Goal: Find contact information: Find contact information

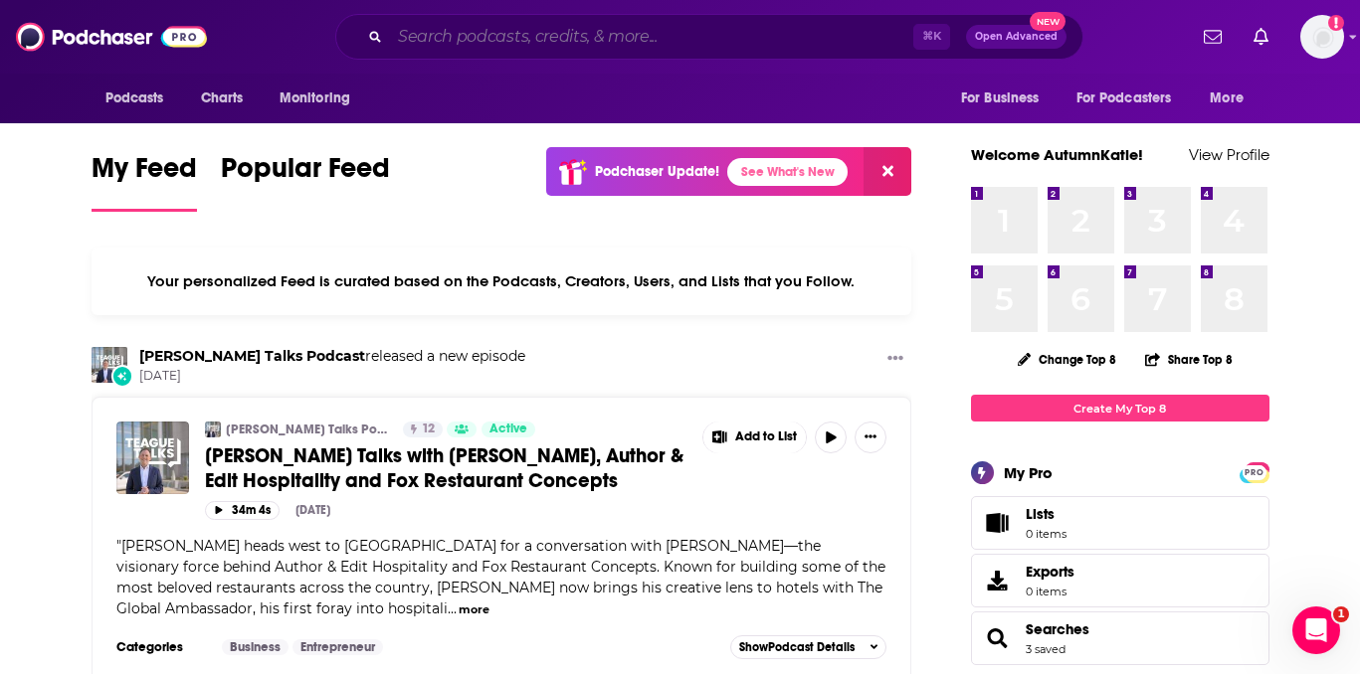
click at [459, 36] on input "Search podcasts, credits, & more..." at bounding box center [651, 37] width 523 height 32
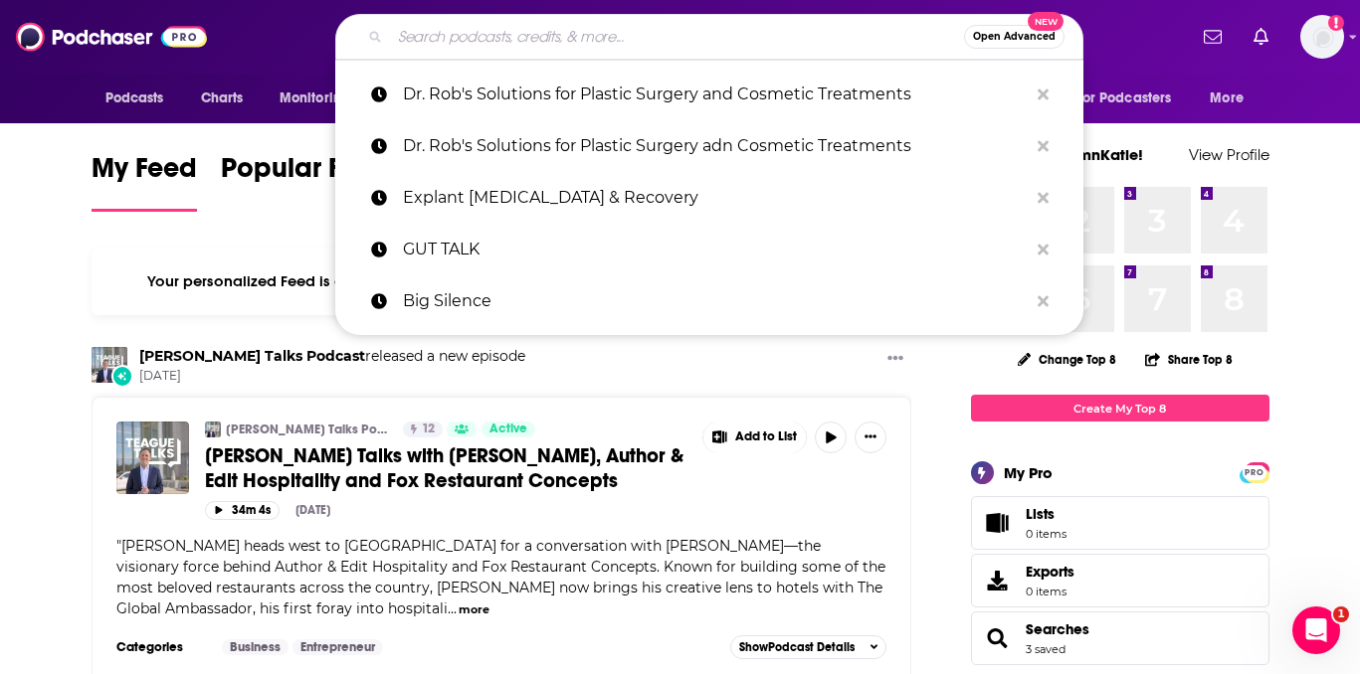
paste input "Freakonomics Radio"
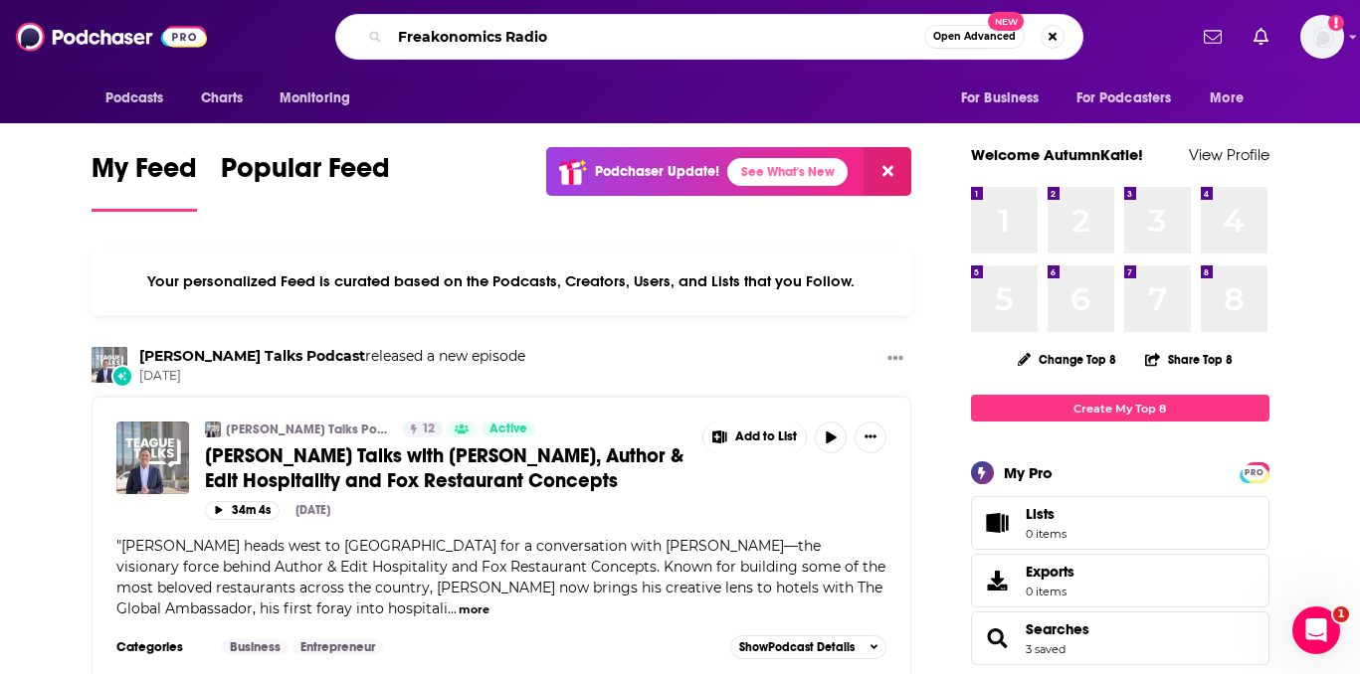
type input "Freakonomics Radio"
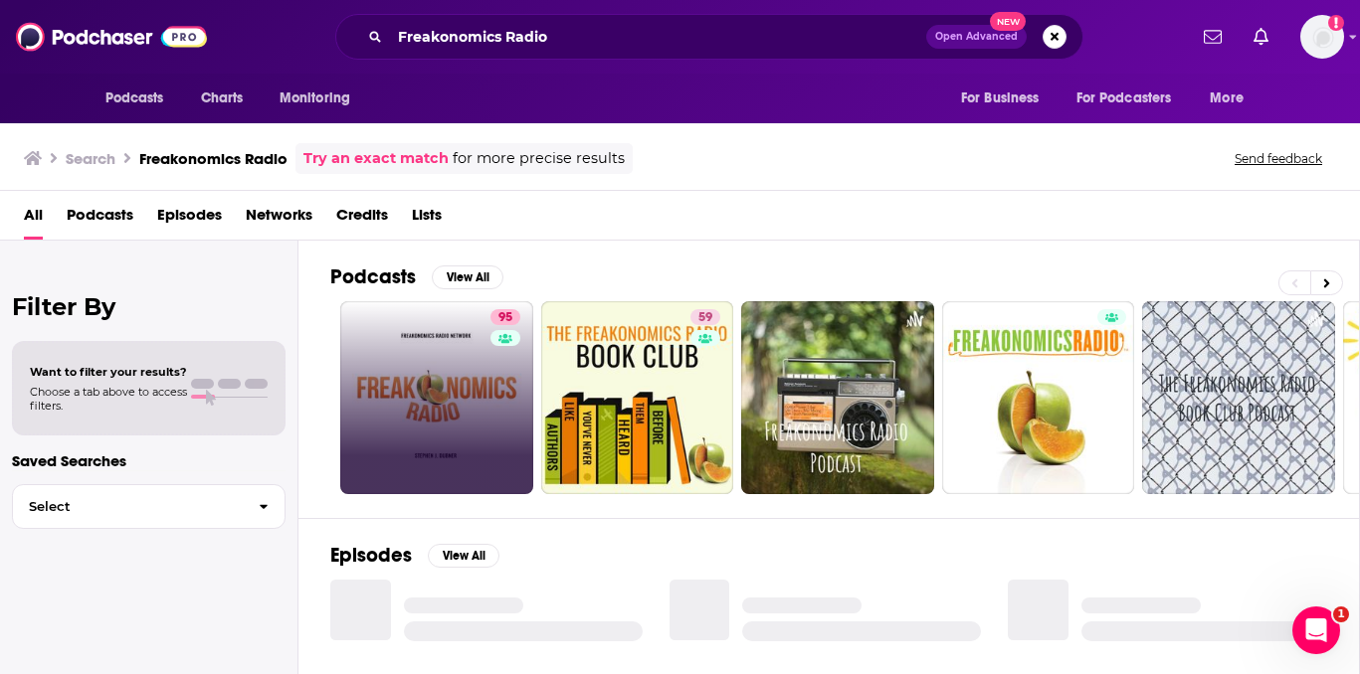
click at [468, 387] on link "95" at bounding box center [436, 397] width 193 height 193
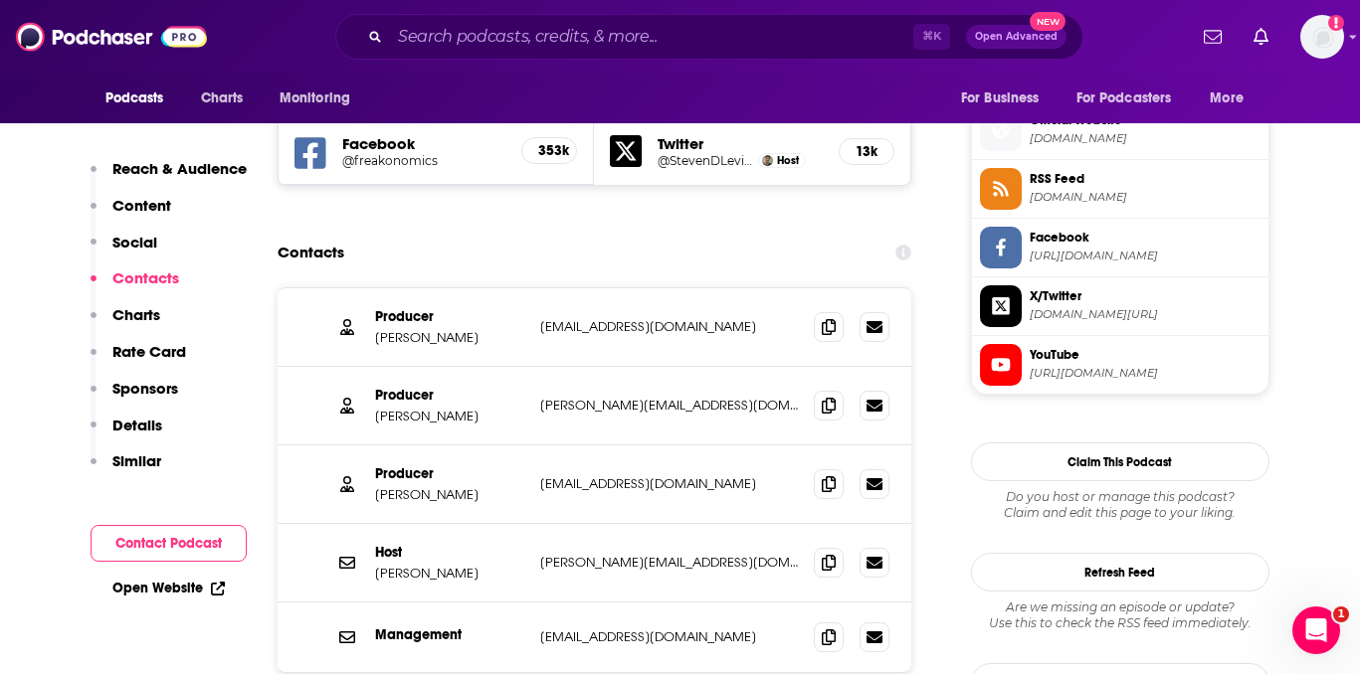
scroll to position [1778, 0]
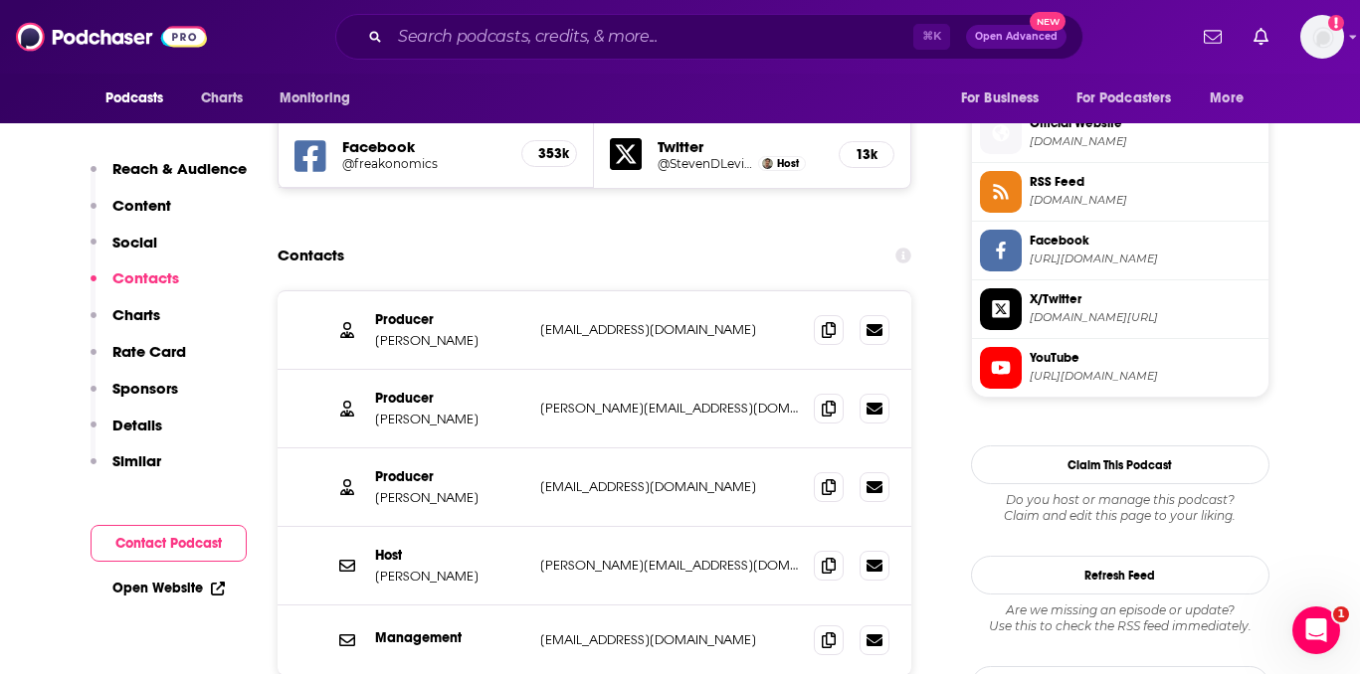
click at [621, 321] on p "[EMAIL_ADDRESS][DOMAIN_NAME]" at bounding box center [669, 329] width 259 height 17
copy div "[EMAIL_ADDRESS][DOMAIN_NAME] [PERSON_NAME][EMAIL_ADDRESS][DOMAIN_NAME]"
click at [643, 400] on p "[PERSON_NAME][EMAIL_ADDRESS][DOMAIN_NAME]" at bounding box center [669, 408] width 259 height 17
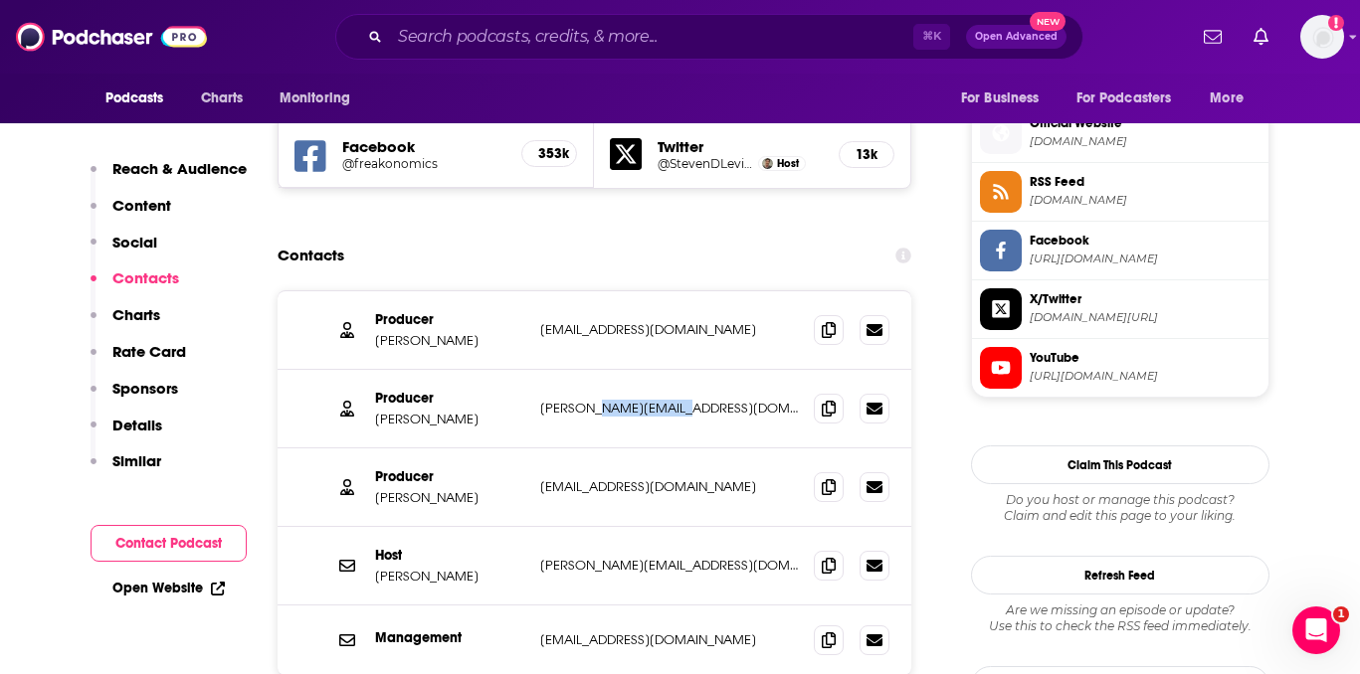
click at [643, 400] on p "[PERSON_NAME][EMAIL_ADDRESS][DOMAIN_NAME]" at bounding box center [669, 408] width 259 height 17
copy div "[PERSON_NAME][EMAIL_ADDRESS][DOMAIN_NAME] [PERSON_NAME][EMAIL_ADDRESS][DOMAIN_N…"
click at [614, 478] on p "[EMAIL_ADDRESS][DOMAIN_NAME]" at bounding box center [669, 486] width 259 height 17
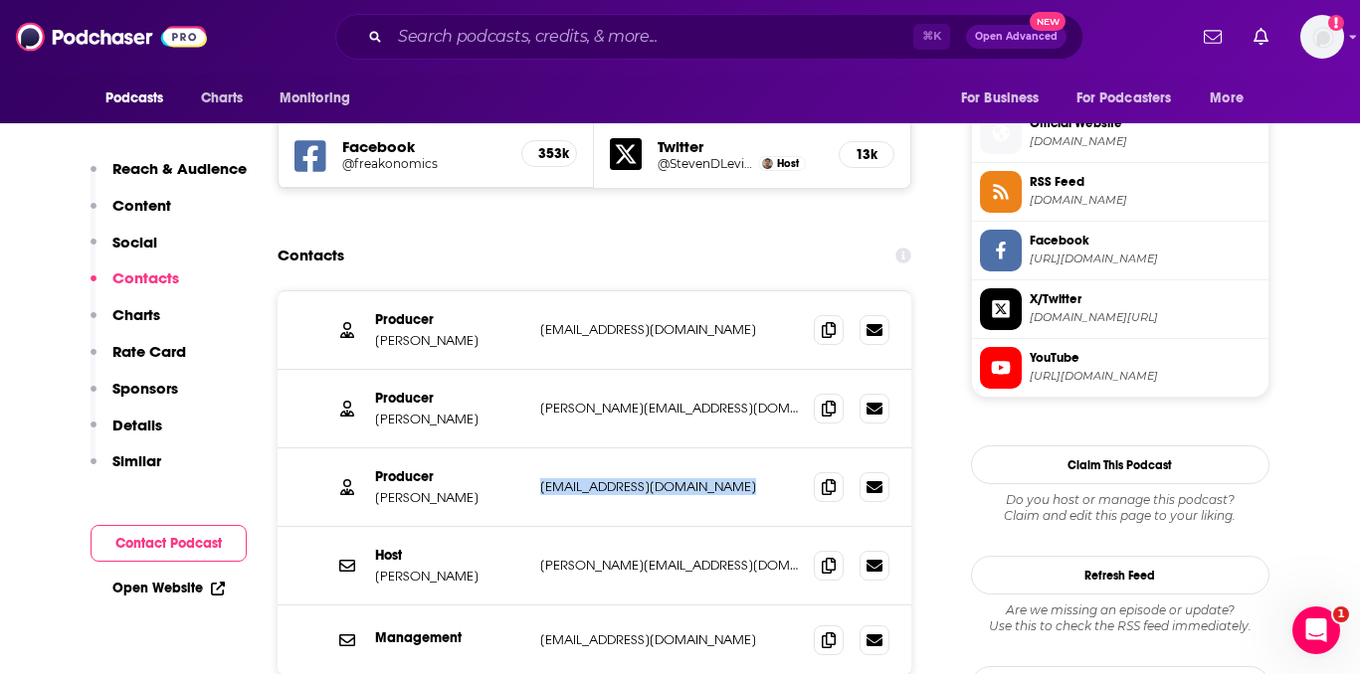
click at [614, 478] on p "[EMAIL_ADDRESS][DOMAIN_NAME]" at bounding box center [669, 486] width 259 height 17
copy div "[PERSON_NAME][EMAIL_ADDRESS][DOMAIN_NAME] [PERSON_NAME][EMAIL_ADDRESS][DOMAIN_N…"
click at [492, 35] on input "Search podcasts, credits, & more..." at bounding box center [651, 37] width 523 height 32
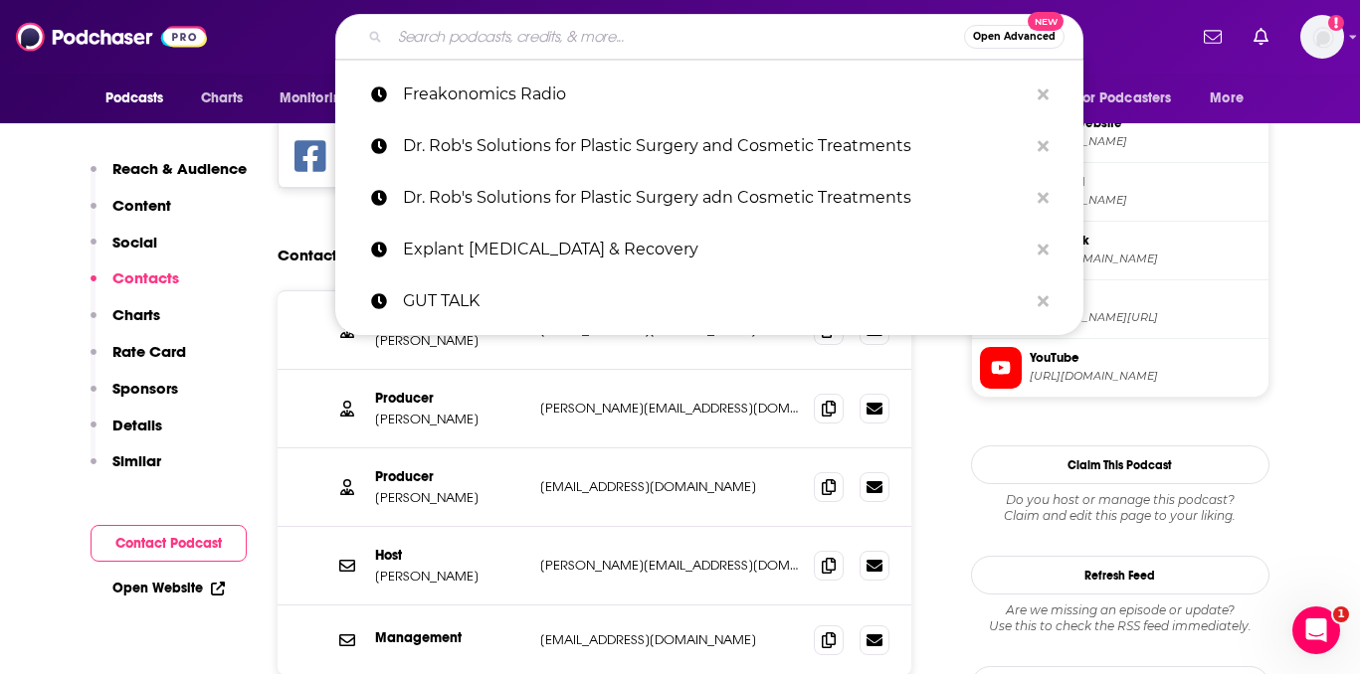
paste input "Money with [PERSON_NAME]"
type input "Money with [PERSON_NAME]"
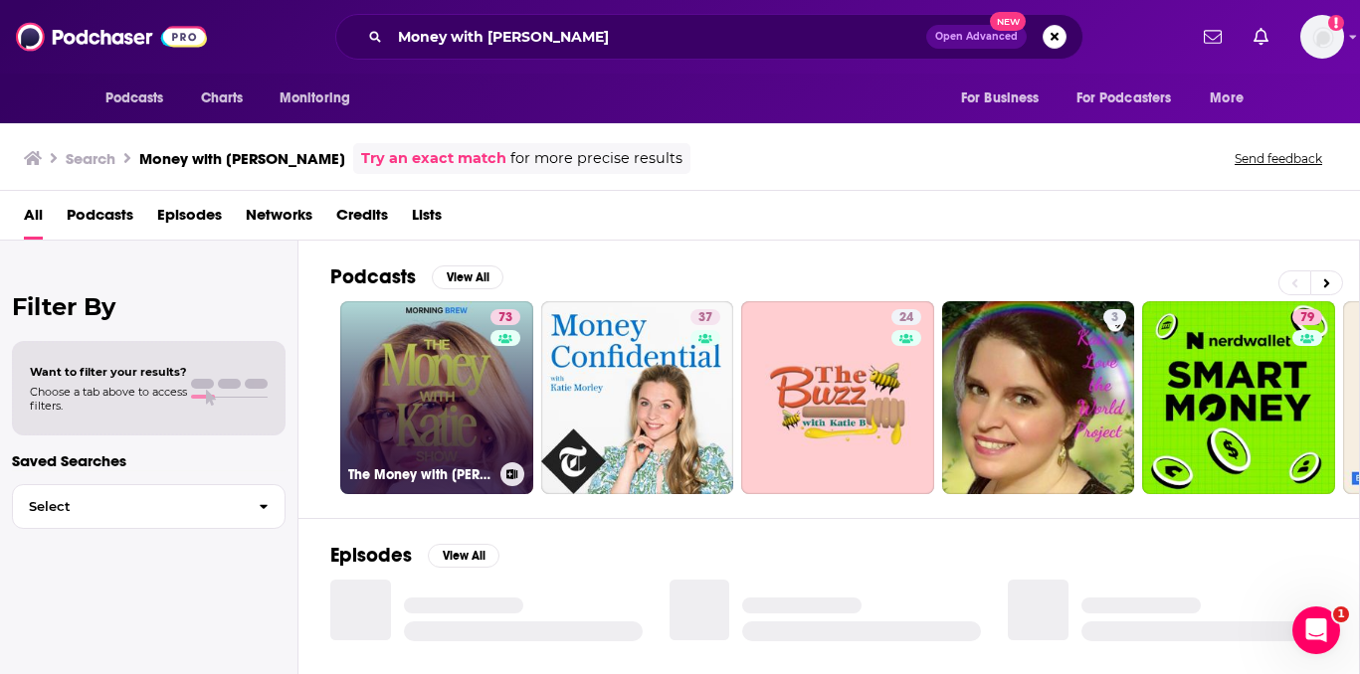
click at [428, 387] on link "73 The Money with [PERSON_NAME] Show" at bounding box center [436, 397] width 193 height 193
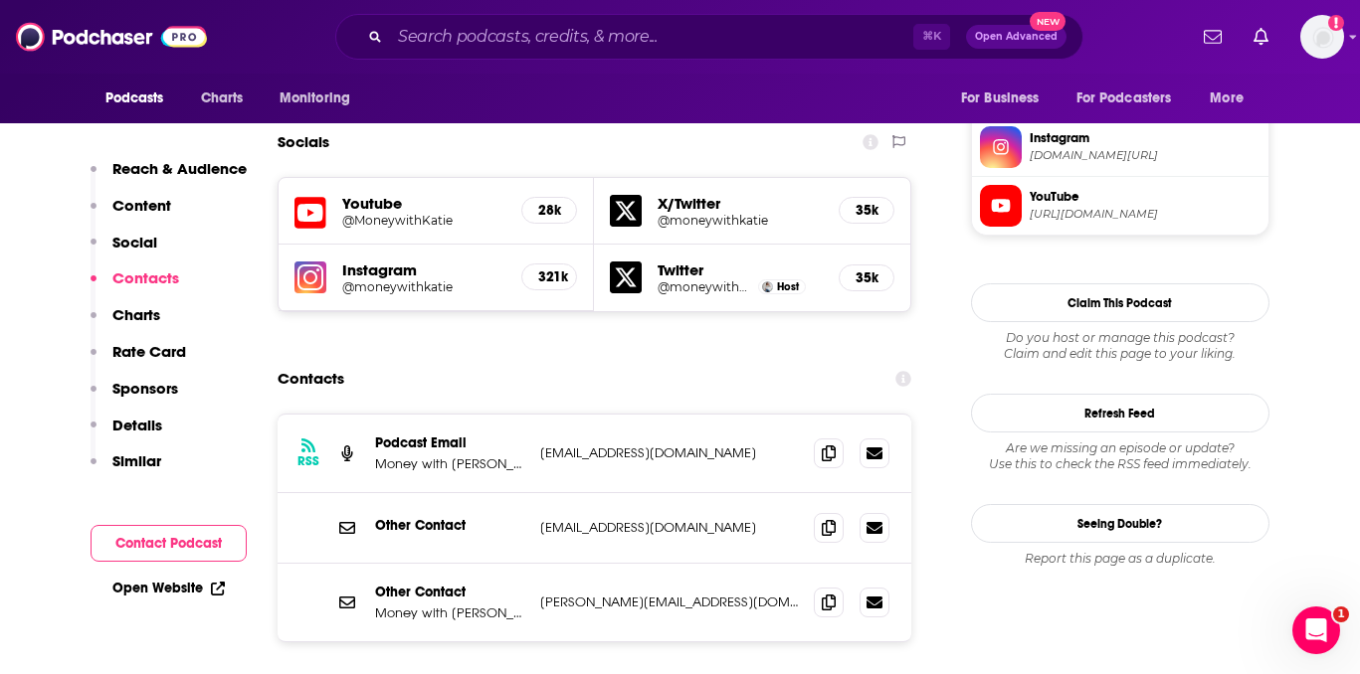
scroll to position [1774, 0]
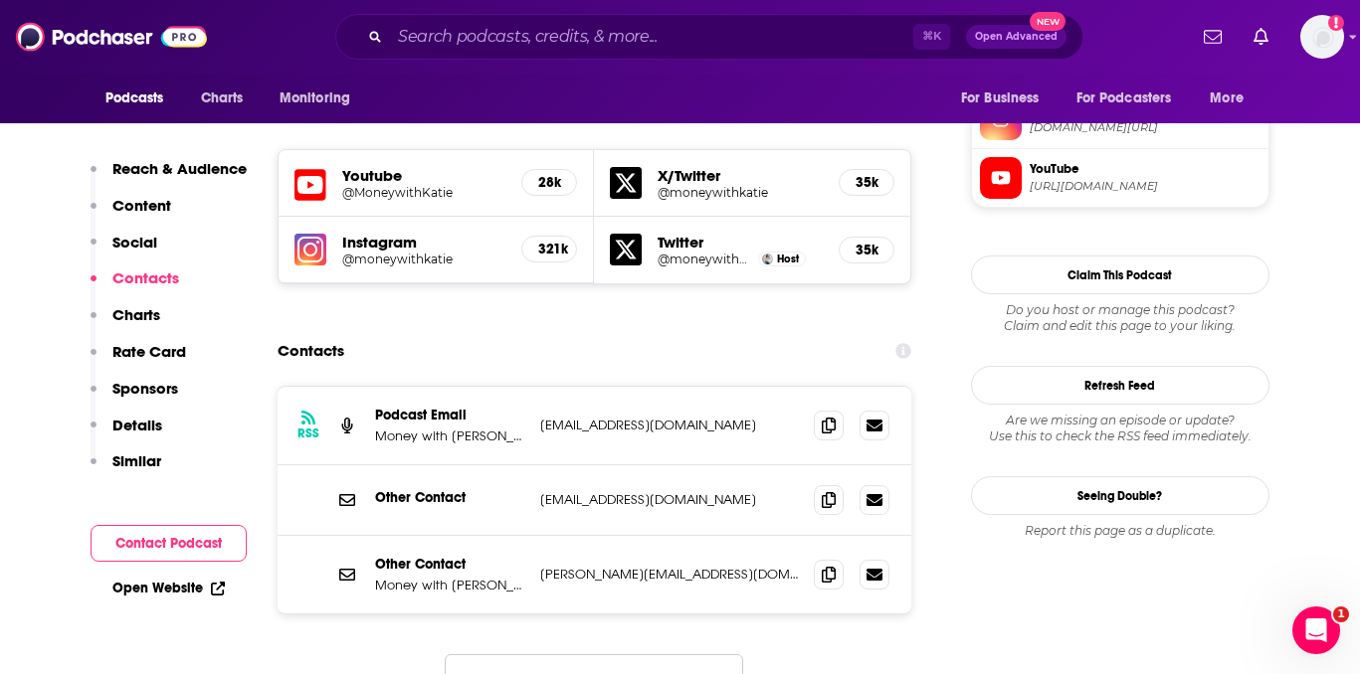
click at [620, 417] on p "[EMAIL_ADDRESS][DOMAIN_NAME]" at bounding box center [669, 425] width 259 height 17
copy div "[EMAIL_ADDRESS][DOMAIN_NAME] [EMAIL_ADDRESS][DOMAIN_NAME]"
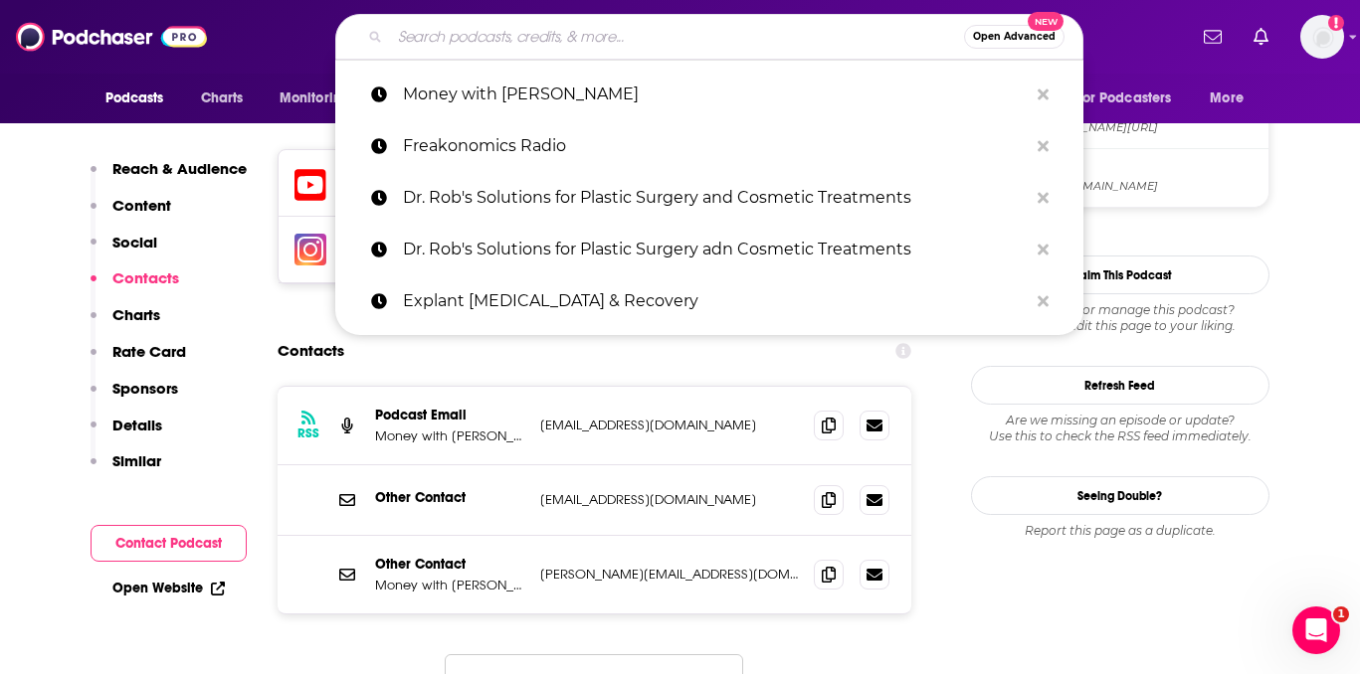
click at [526, 45] on input "Search podcasts, credits, & more..." at bounding box center [677, 37] width 574 height 32
paste input "Odd Lots"
type input "Odd Lots"
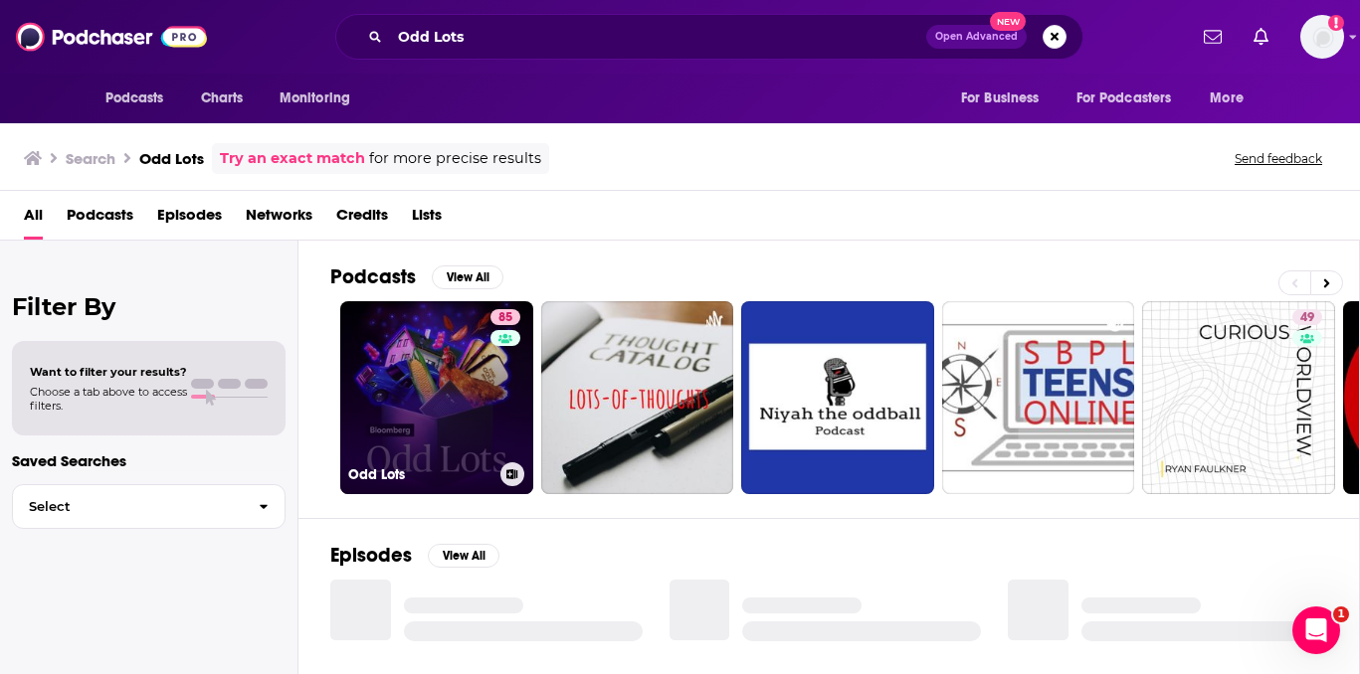
click at [403, 372] on link "85 Odd Lots" at bounding box center [436, 397] width 193 height 193
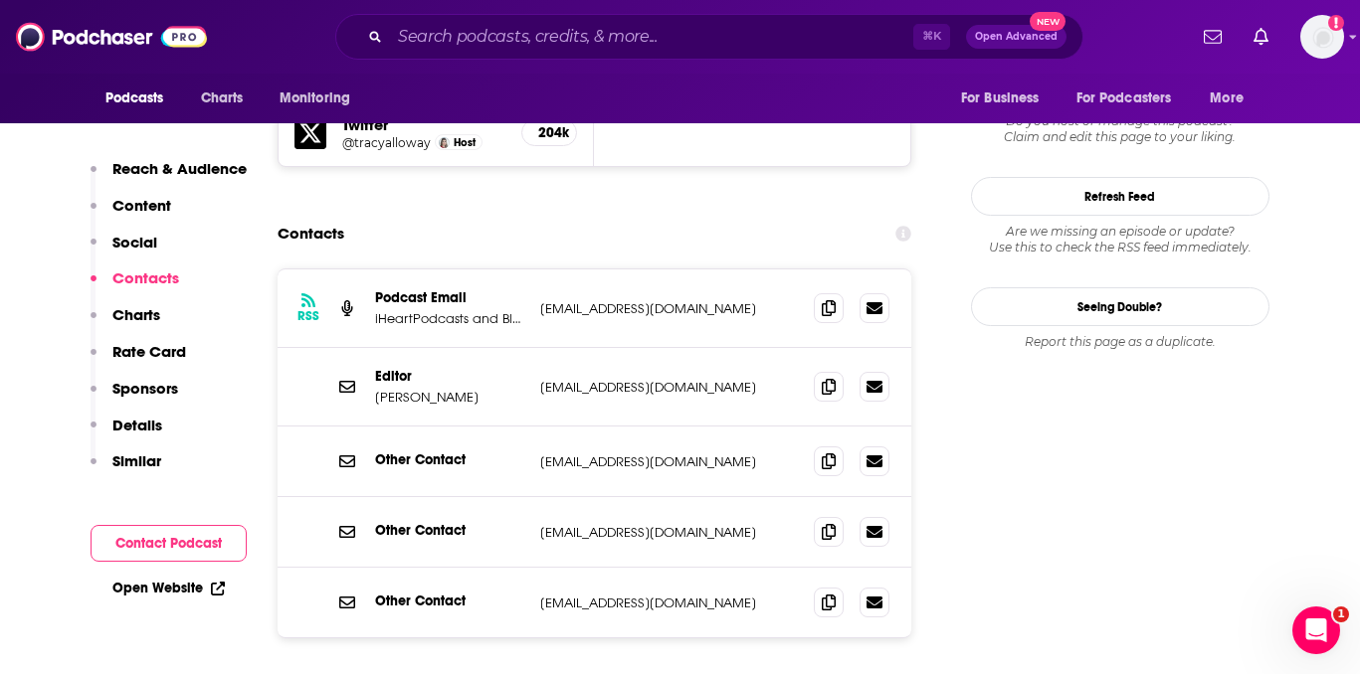
scroll to position [1845, 0]
click at [607, 380] on p "[EMAIL_ADDRESS][DOMAIN_NAME]" at bounding box center [669, 388] width 259 height 17
copy div "[EMAIL_ADDRESS][DOMAIN_NAME] [EMAIL_ADDRESS][DOMAIN_NAME]"
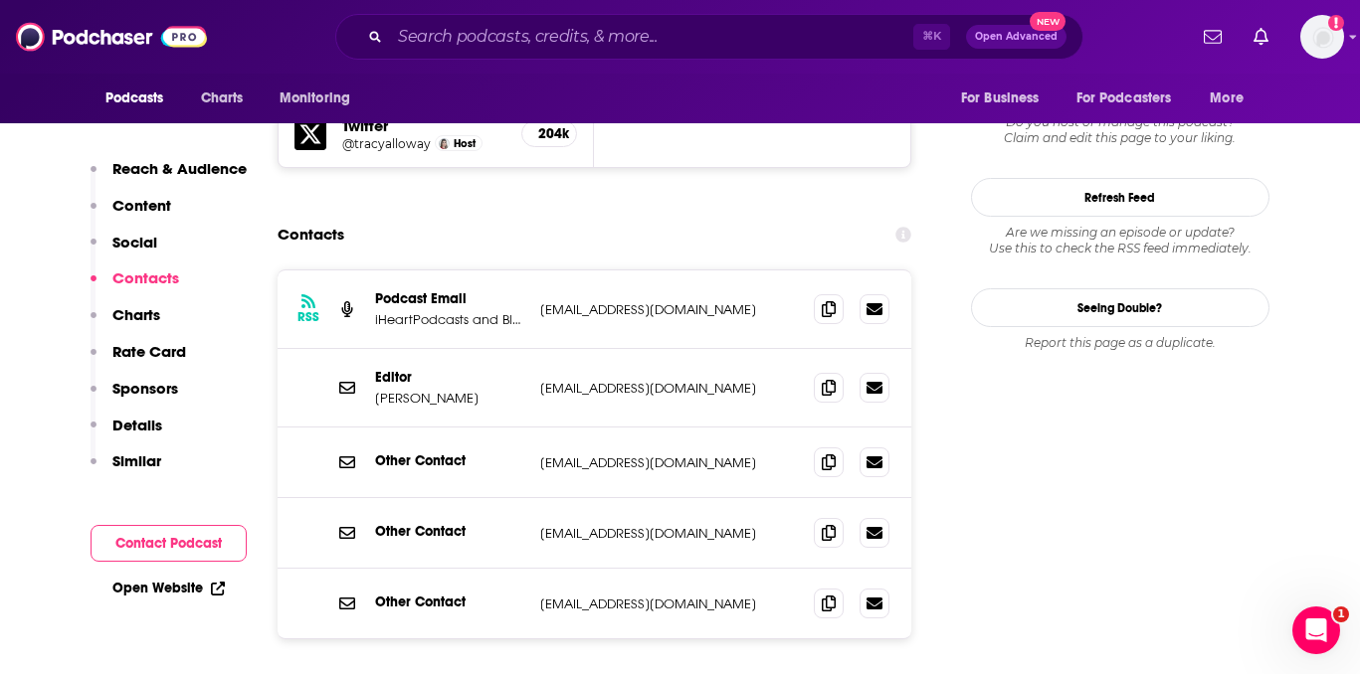
click at [404, 390] on p "[PERSON_NAME]" at bounding box center [449, 398] width 149 height 17
copy p "[PERSON_NAME]"
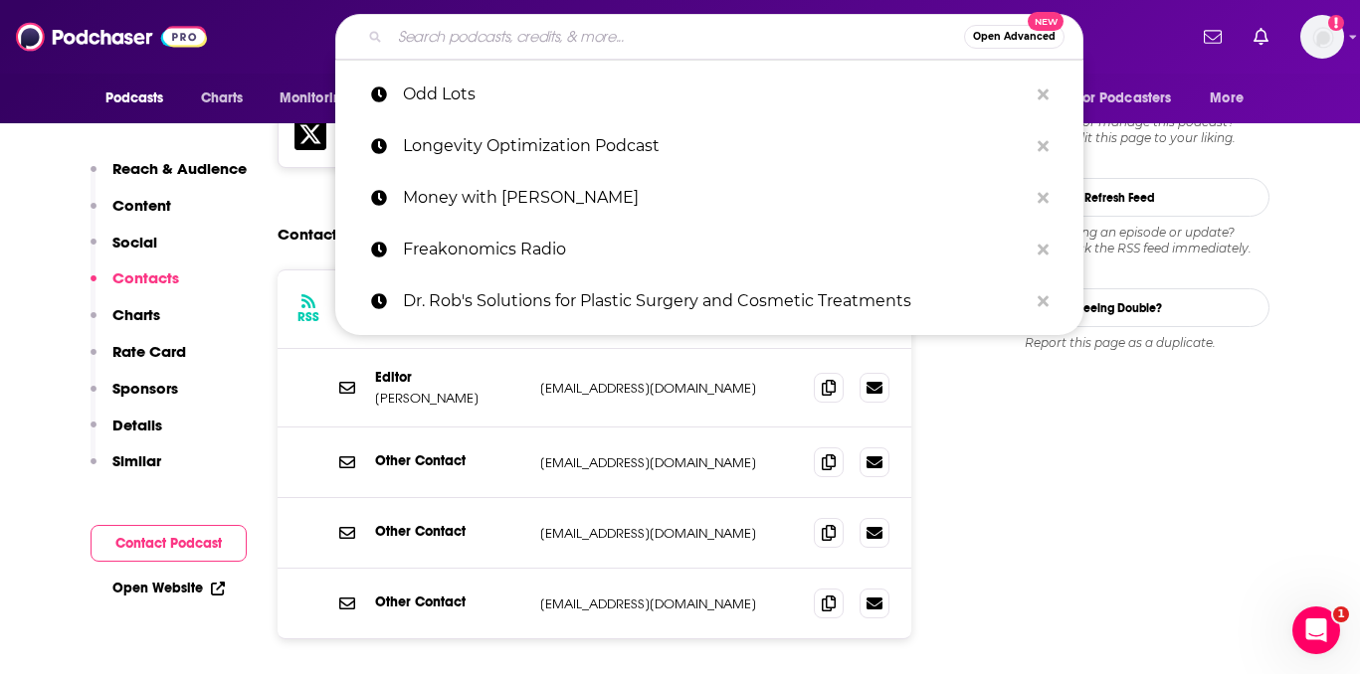
click at [522, 34] on input "Search podcasts, credits, & more..." at bounding box center [677, 37] width 574 height 32
paste input "Optimal Living Daily"
type input "Optimal Living Daily"
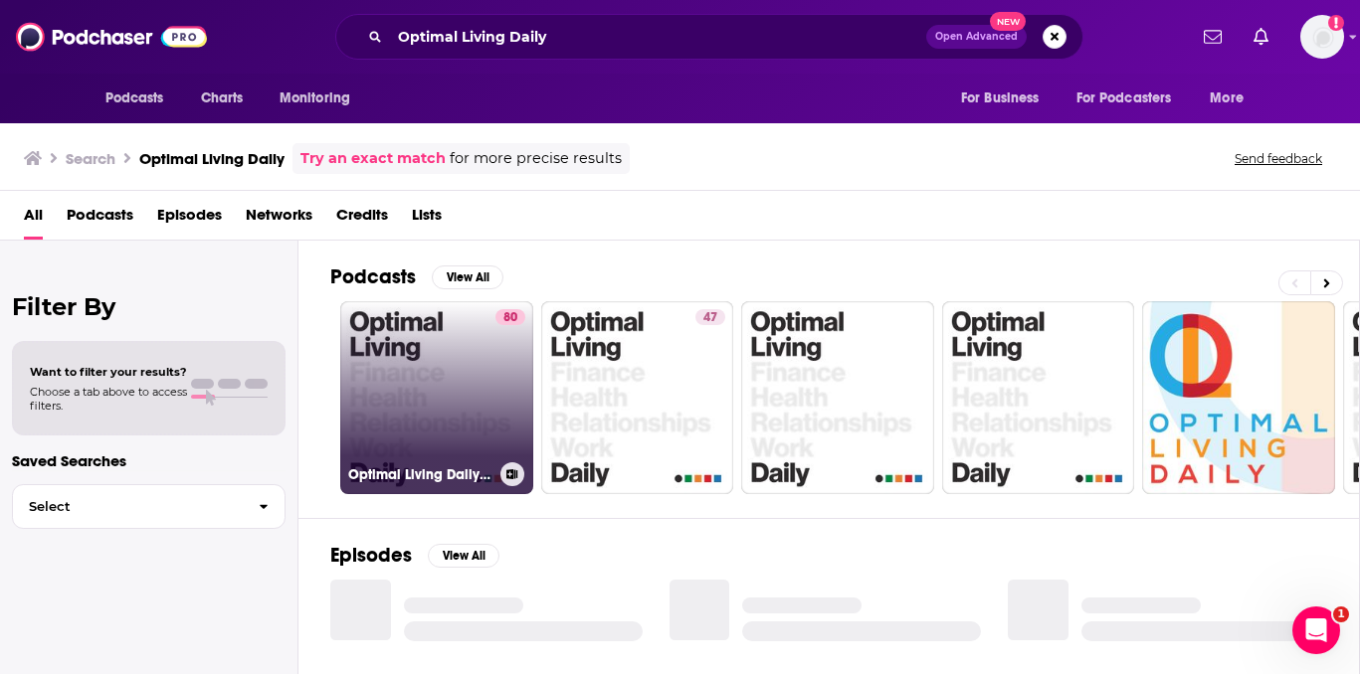
click at [478, 361] on link "80 Optimal Living Daily - Personal Development and [MEDICAL_DATA]" at bounding box center [436, 397] width 193 height 193
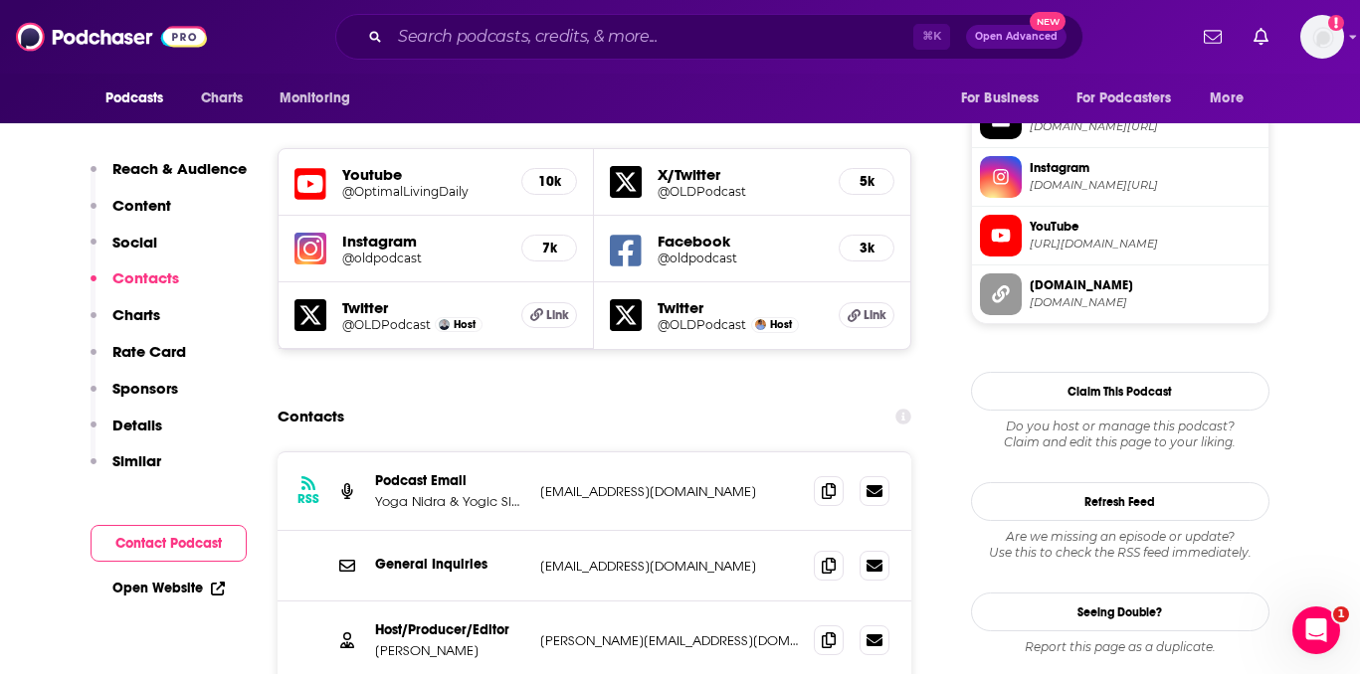
scroll to position [1844, 0]
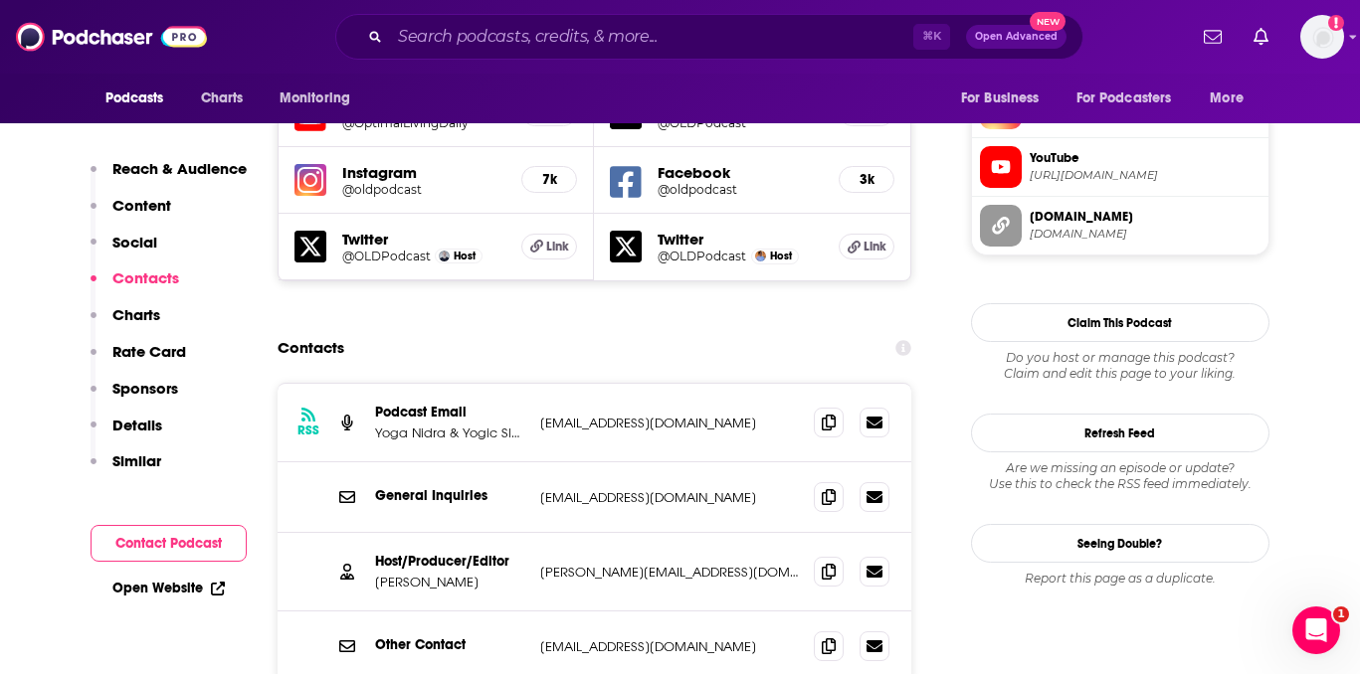
click at [593, 564] on p "[PERSON_NAME][EMAIL_ADDRESS][DOMAIN_NAME]" at bounding box center [669, 572] width 259 height 17
copy div "[PERSON_NAME][EMAIL_ADDRESS][DOMAIN_NAME] [PERSON_NAME][EMAIL_ADDRESS][DOMAIN_N…"
click at [537, 36] on input "Search podcasts, credits, & more..." at bounding box center [651, 37] width 523 height 32
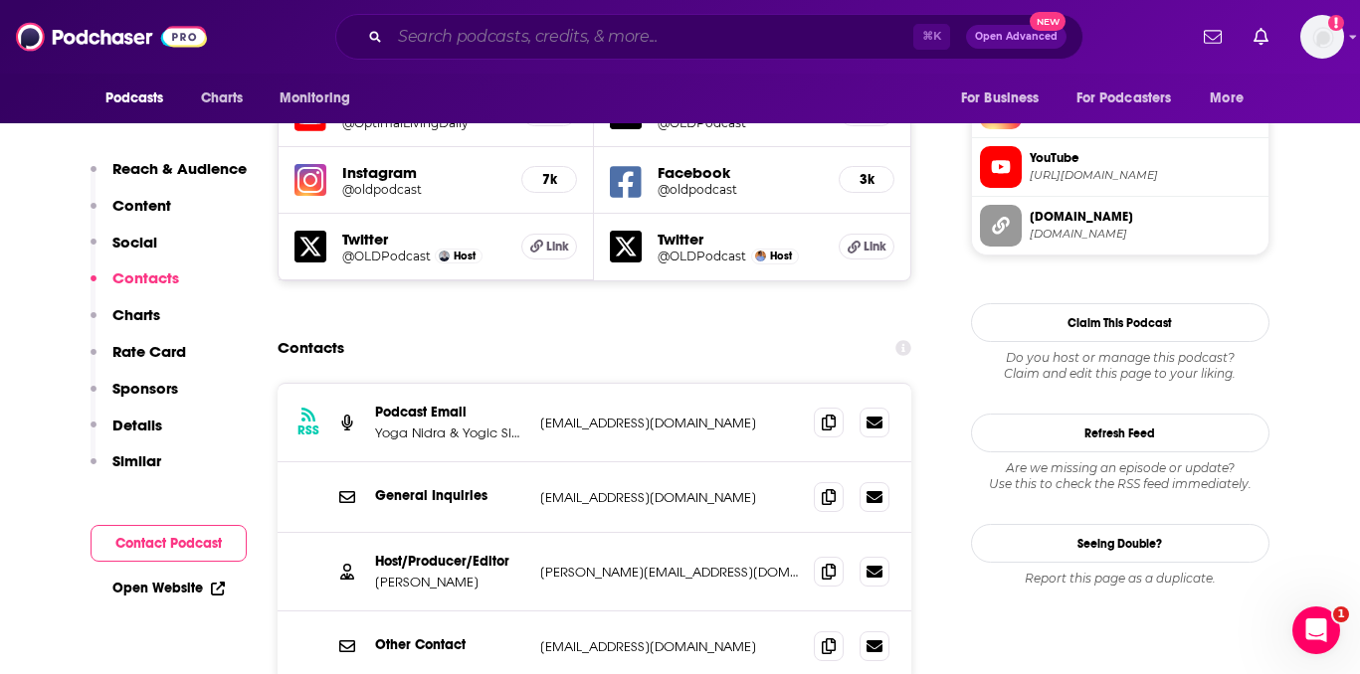
paste input "Planet Money"
type input "Planet Money"
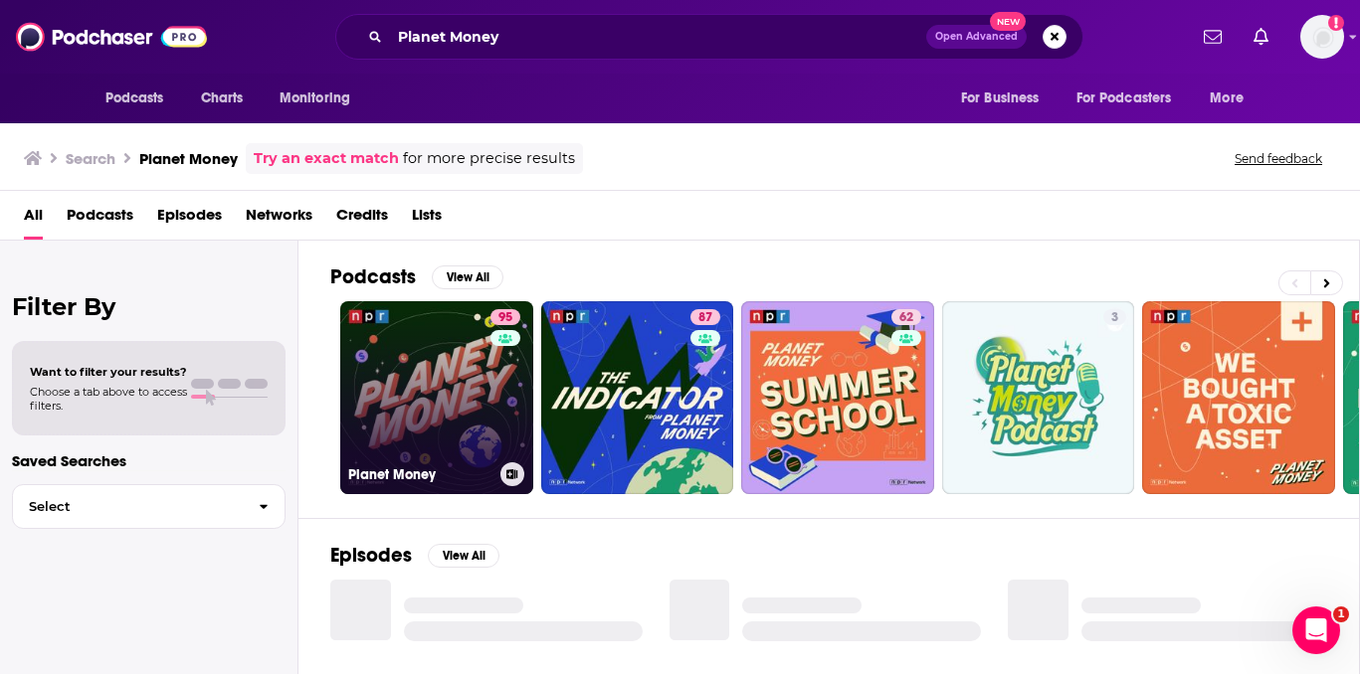
click at [502, 375] on div "95" at bounding box center [507, 385] width 35 height 153
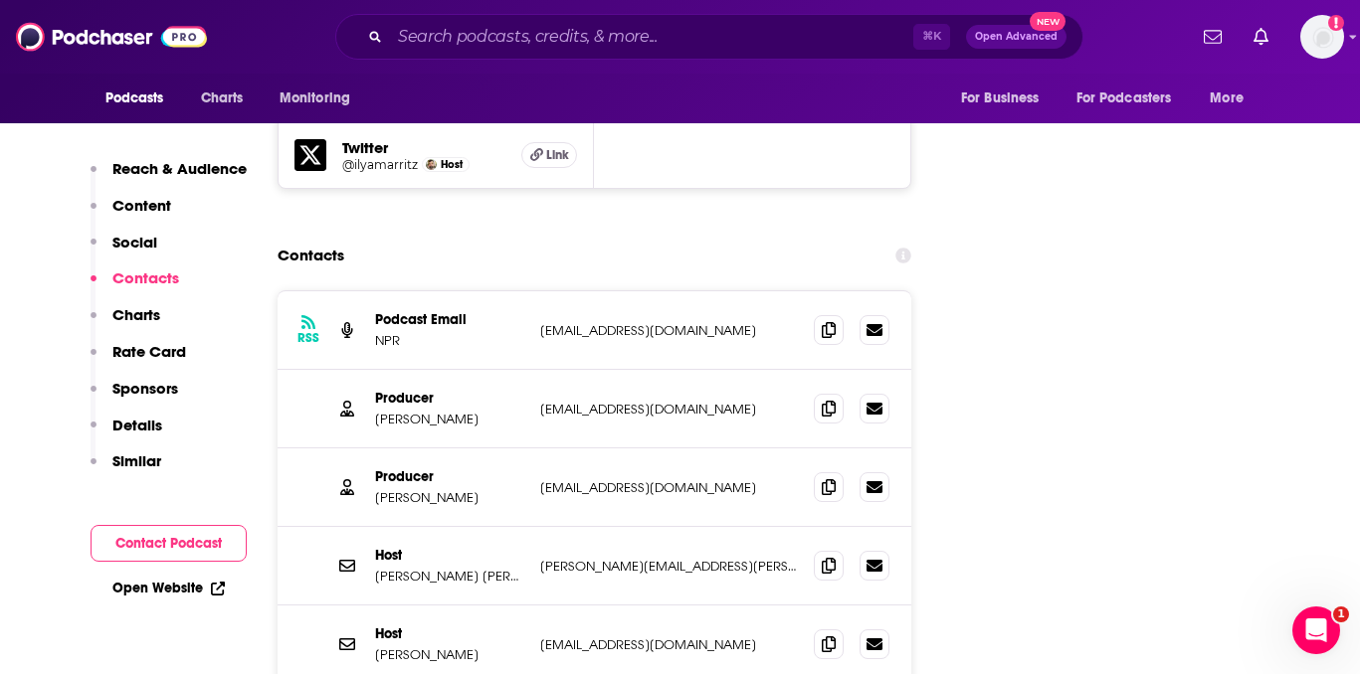
scroll to position [3107, 0]
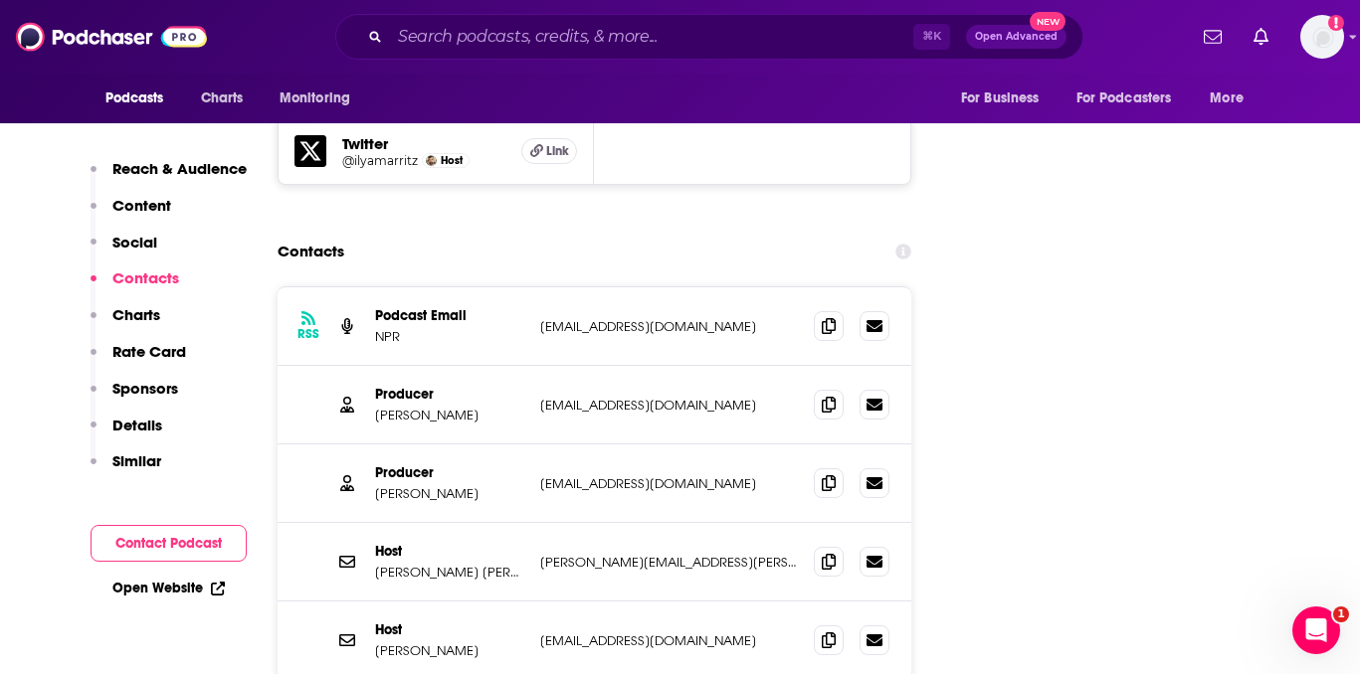
click at [572, 397] on p "[EMAIL_ADDRESS][DOMAIN_NAME]" at bounding box center [669, 405] width 259 height 17
copy div "[EMAIL_ADDRESS][DOMAIN_NAME] [EMAIL_ADDRESS][DOMAIN_NAME]"
click at [574, 475] on p "[EMAIL_ADDRESS][DOMAIN_NAME]" at bounding box center [669, 483] width 259 height 17
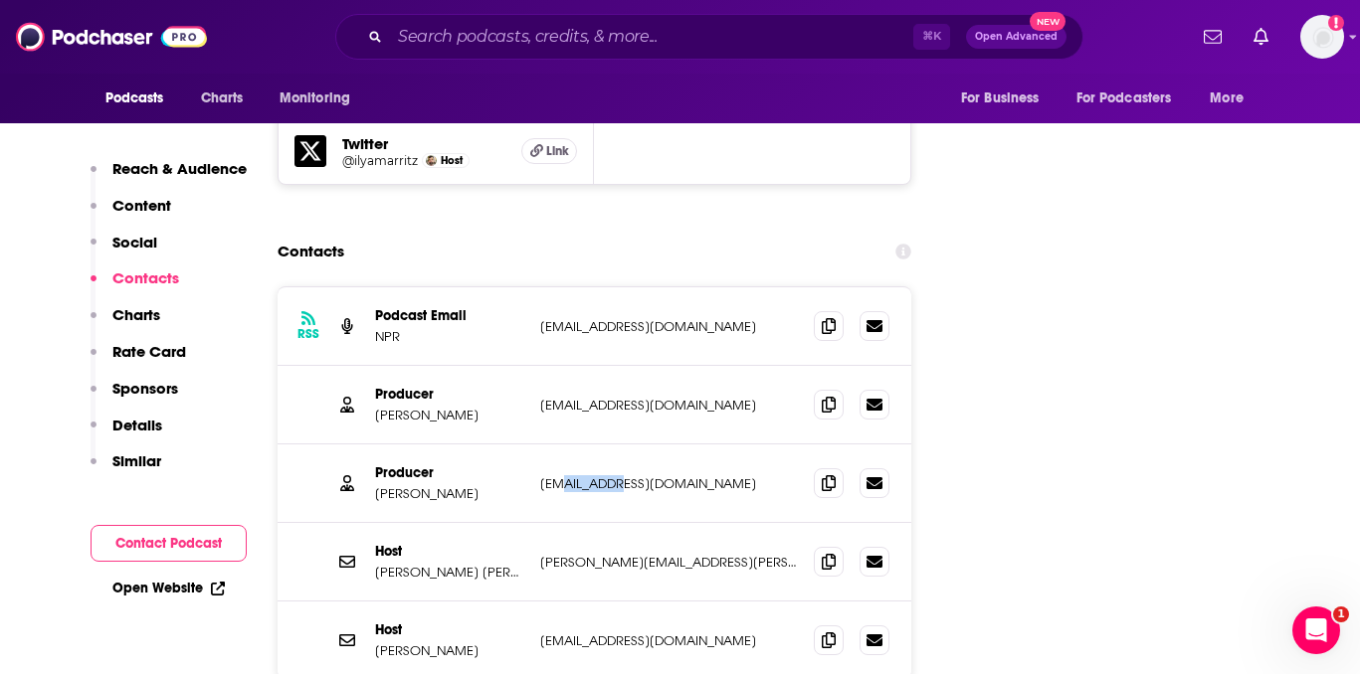
click at [574, 475] on p "[EMAIL_ADDRESS][DOMAIN_NAME]" at bounding box center [669, 483] width 259 height 17
copy div "[EMAIL_ADDRESS][DOMAIN_NAME] [EMAIL_ADDRESS][DOMAIN_NAME]"
click at [581, 39] on input "Search podcasts, credits, & more..." at bounding box center [651, 37] width 523 height 32
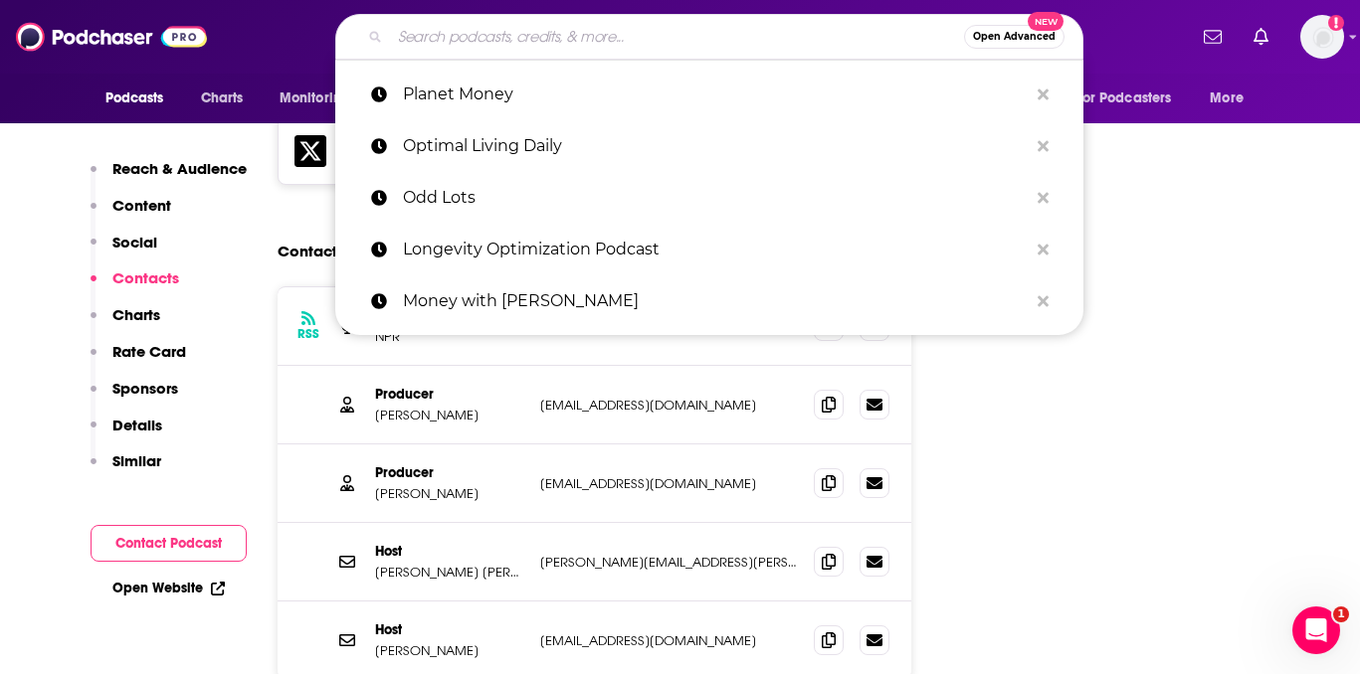
paste input "So Money with [PERSON_NAME]"
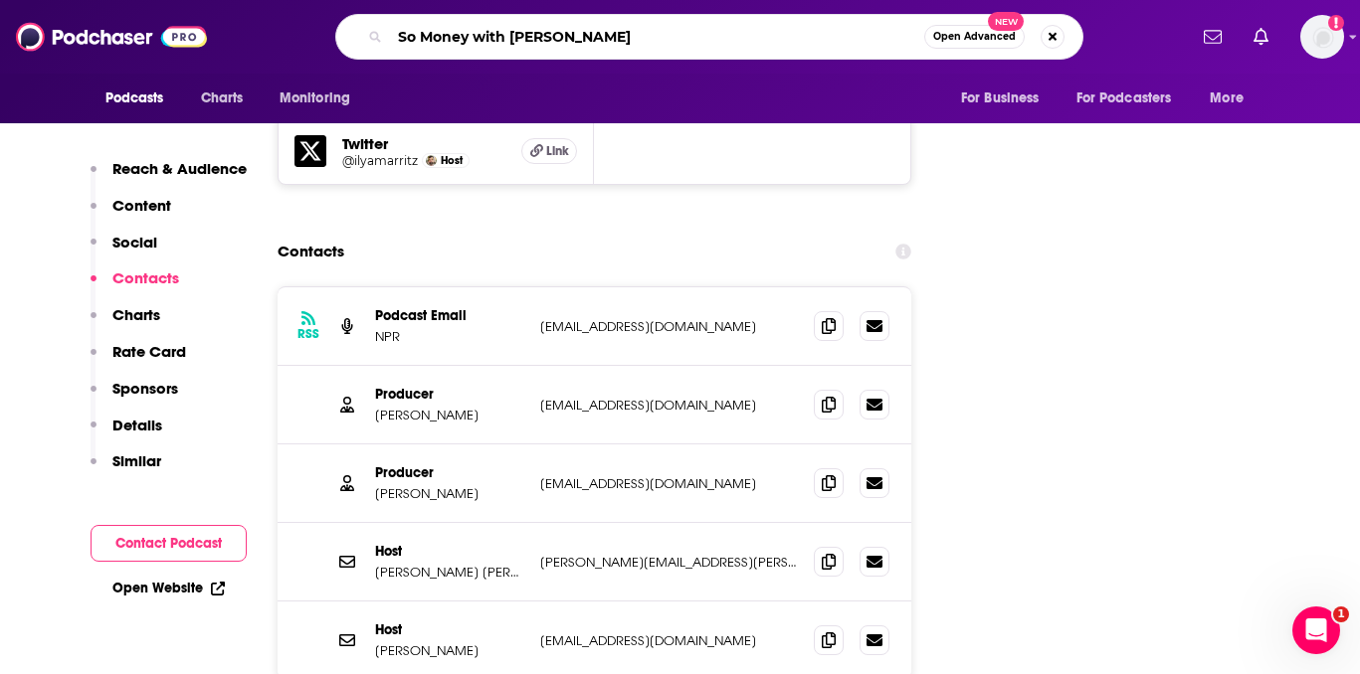
type input "So Money with [PERSON_NAME]"
click at [586, 30] on input "So Money with [PERSON_NAME]" at bounding box center [657, 37] width 534 height 32
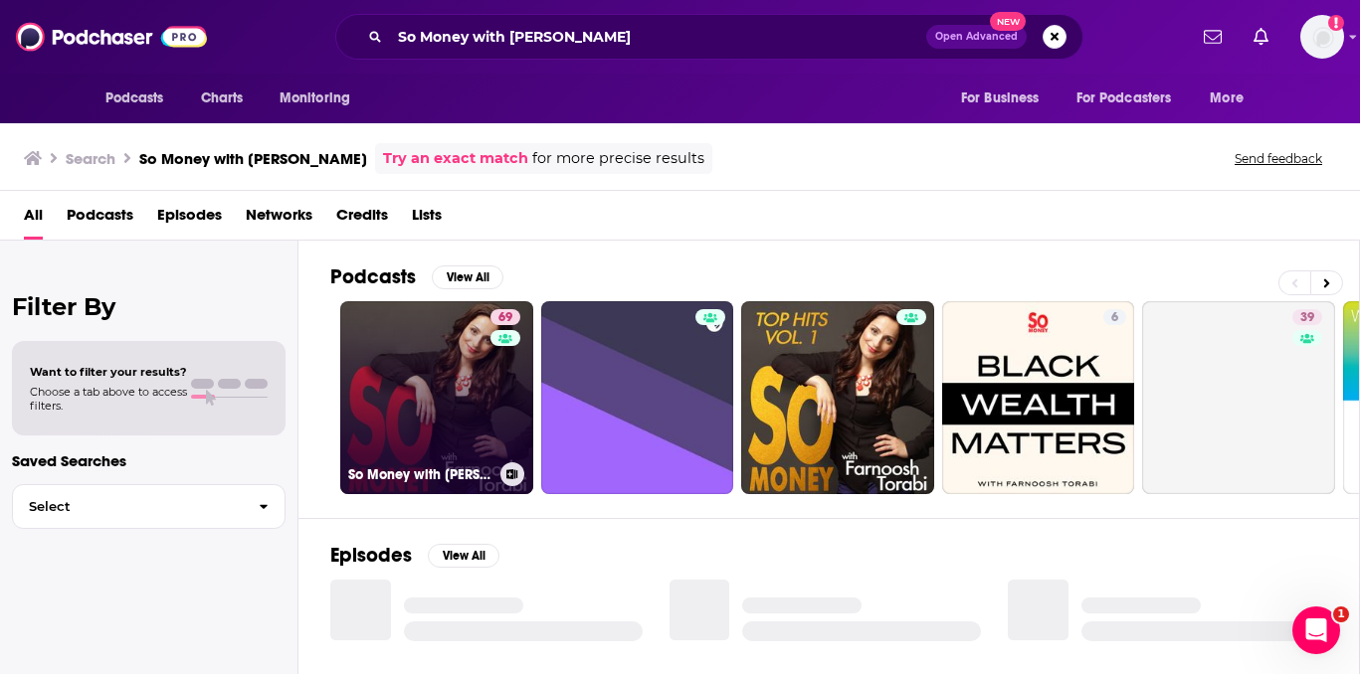
click at [451, 384] on link "69 So Money with [PERSON_NAME]" at bounding box center [436, 397] width 193 height 193
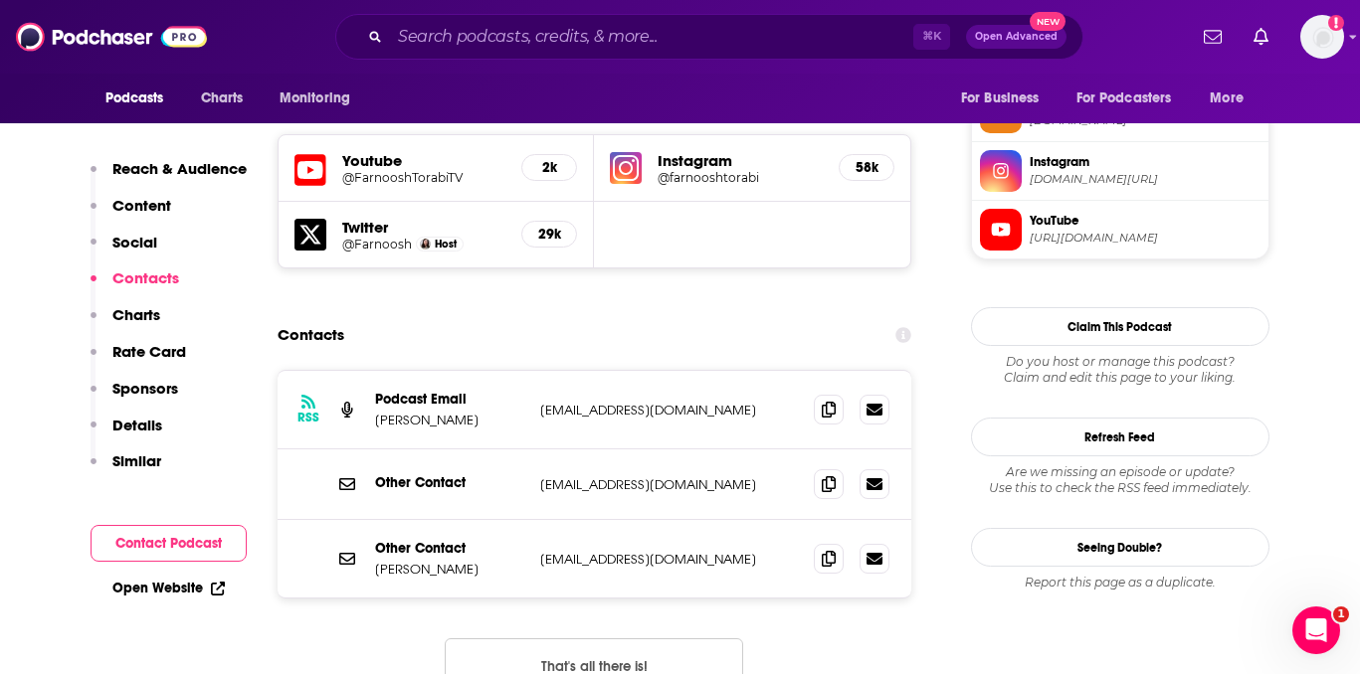
scroll to position [1803, 0]
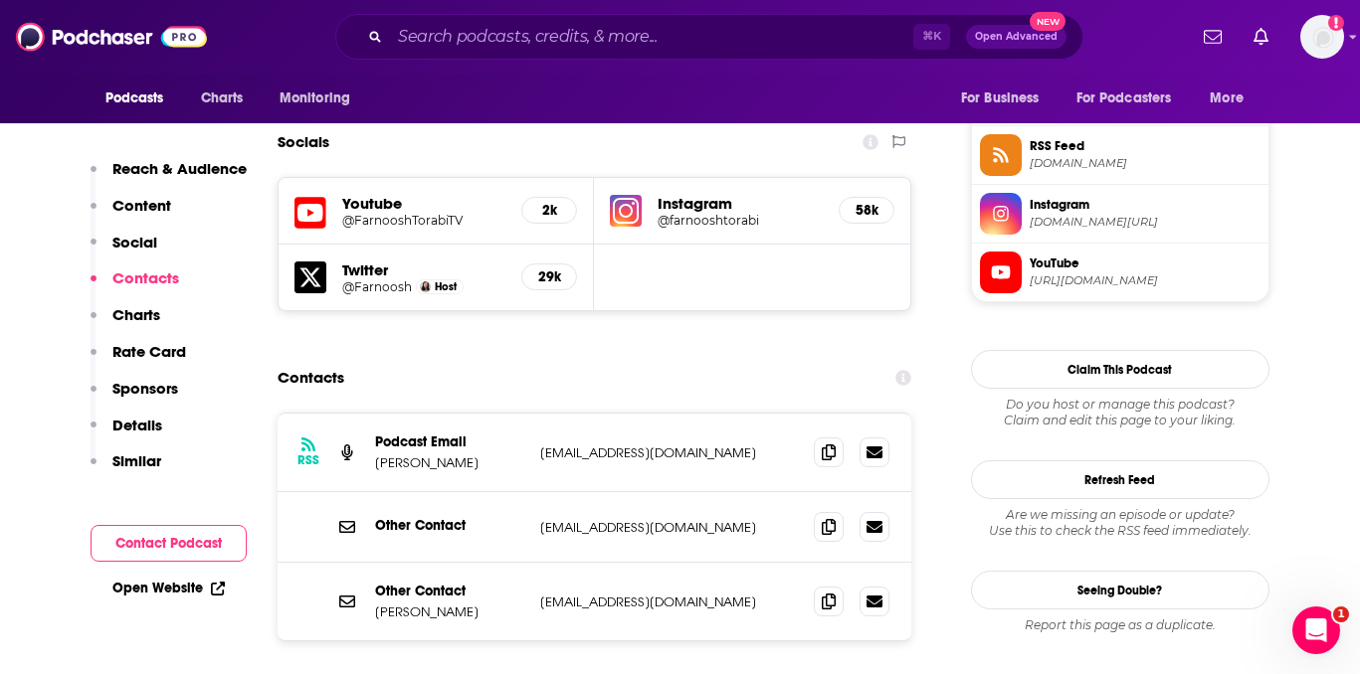
click at [643, 519] on p "[EMAIL_ADDRESS][DOMAIN_NAME]" at bounding box center [669, 527] width 259 height 17
copy div "[EMAIL_ADDRESS][DOMAIN_NAME] [EMAIL_ADDRESS][DOMAIN_NAME]"
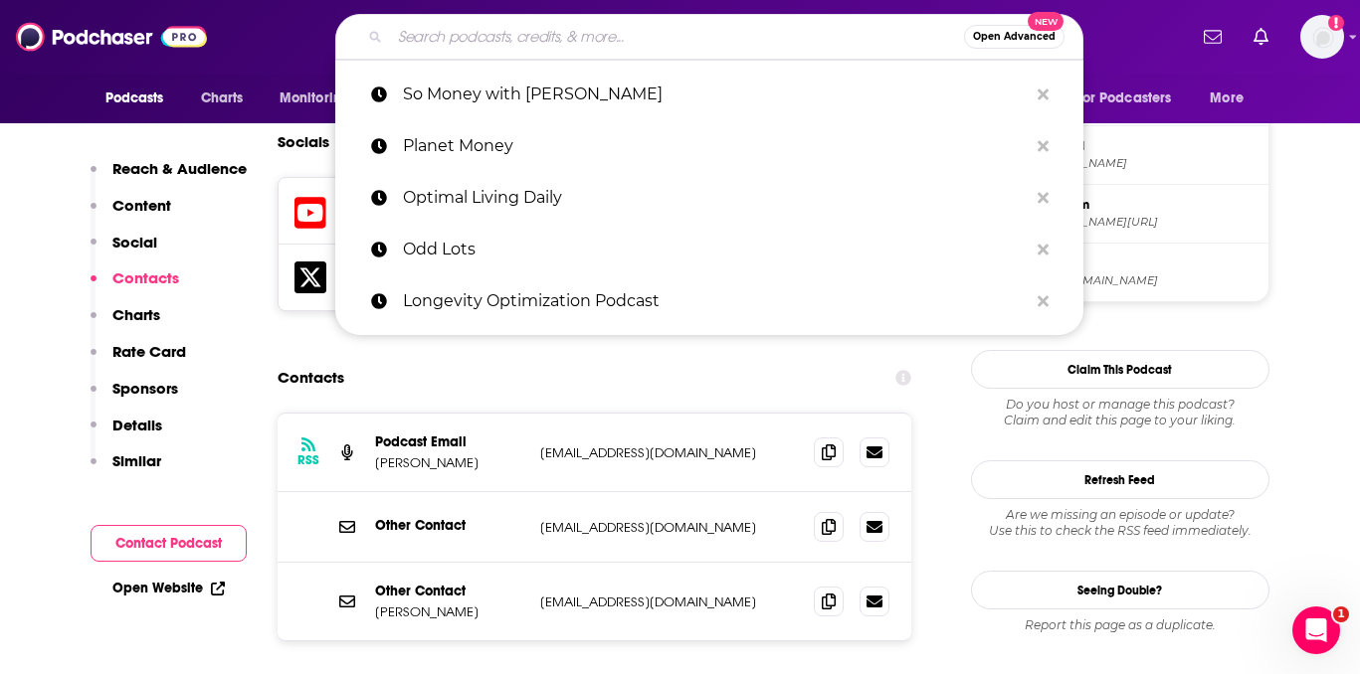
click at [637, 27] on input "Search podcasts, credits, & more..." at bounding box center [677, 37] width 574 height 32
paste input "The Balanced Blonde // Soul On Fire"
type input "The Balanced Blonde // Soul On Fire"
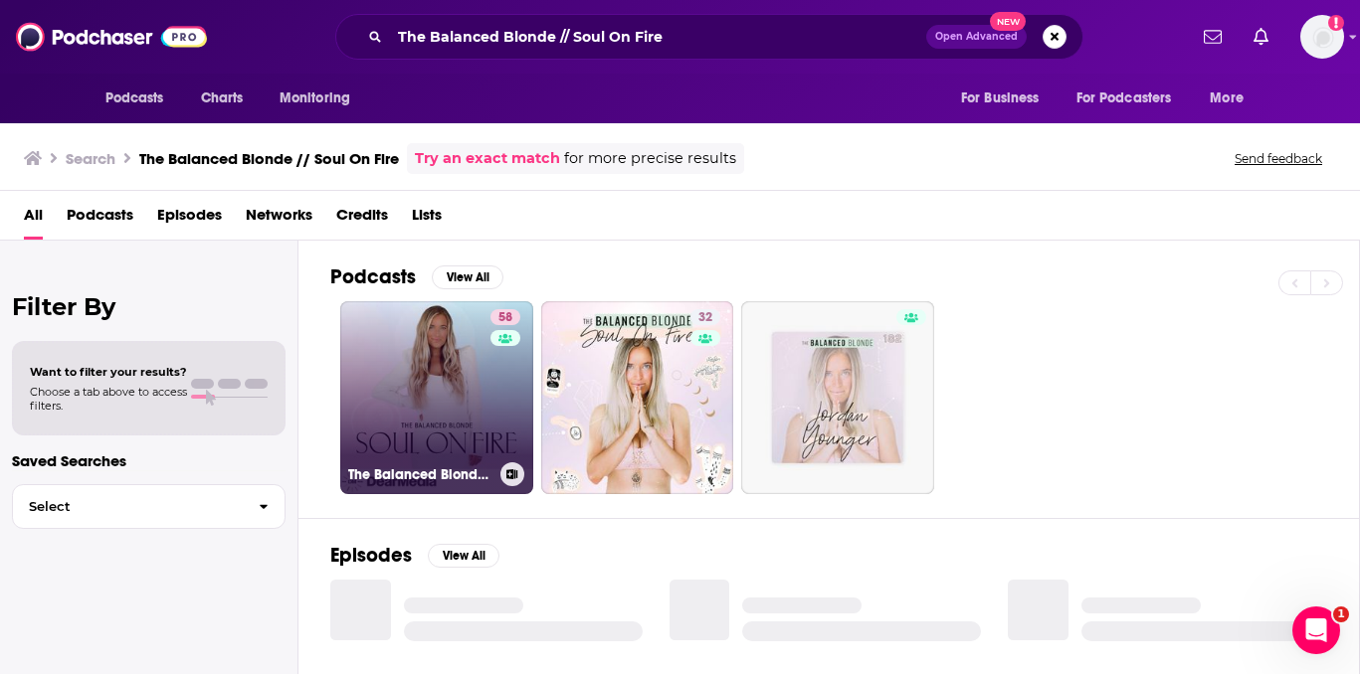
click at [481, 381] on link "58 The Balanced Blonde // Soul On Fire" at bounding box center [436, 397] width 193 height 193
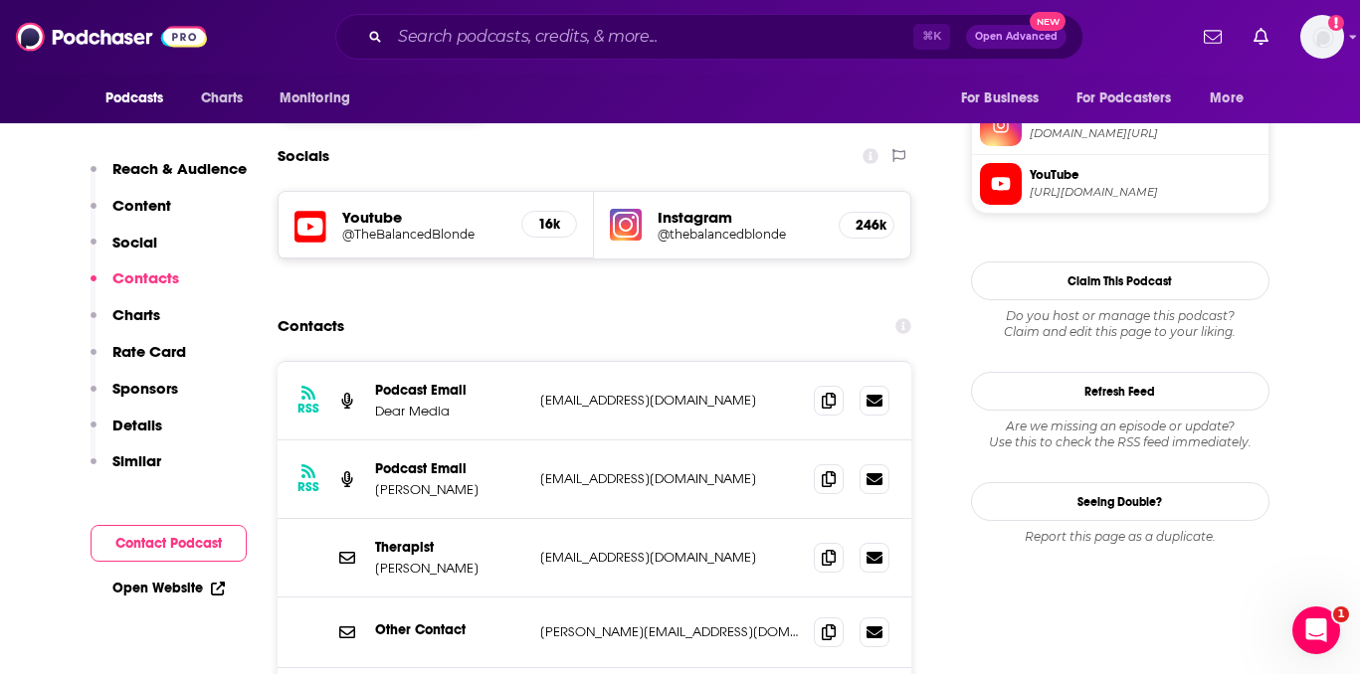
scroll to position [1728, 0]
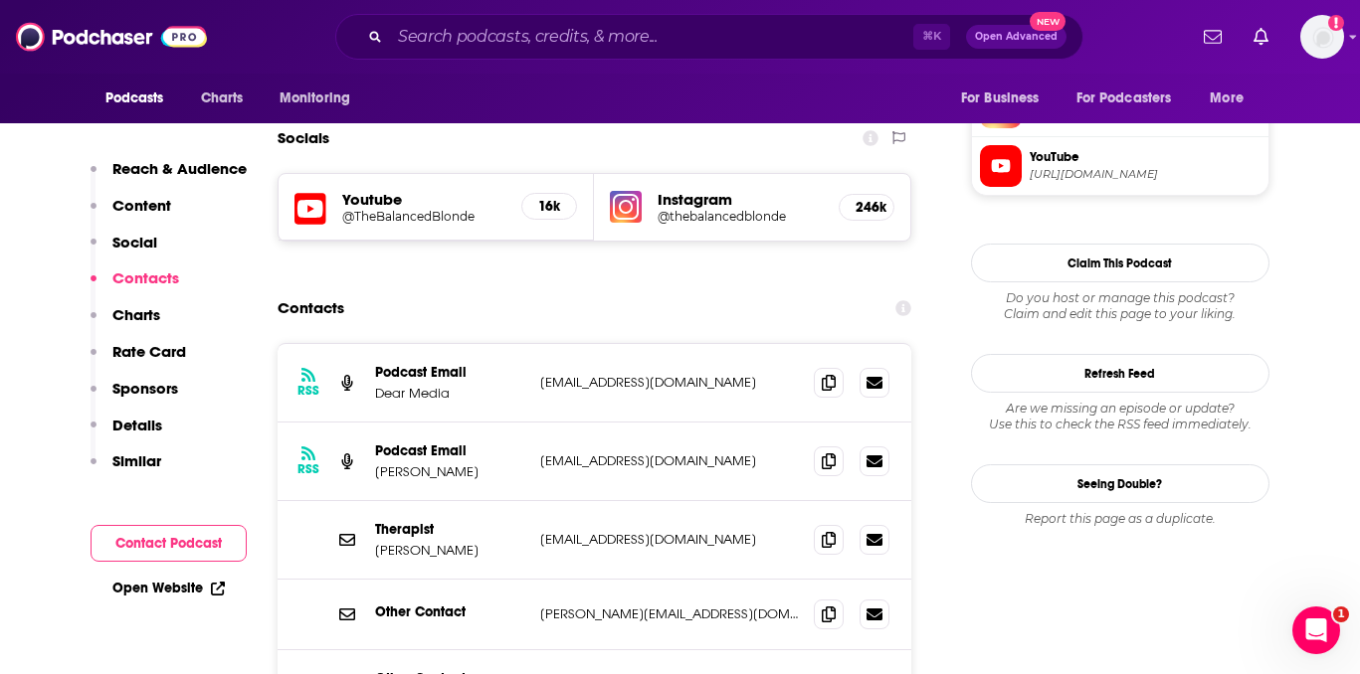
click at [579, 453] on p "[EMAIL_ADDRESS][DOMAIN_NAME]" at bounding box center [669, 461] width 259 height 17
click at [531, 43] on input "Search podcasts, credits, & more..." at bounding box center [651, 37] width 523 height 32
paste input "Wait Wait...Don't Tell Me!"
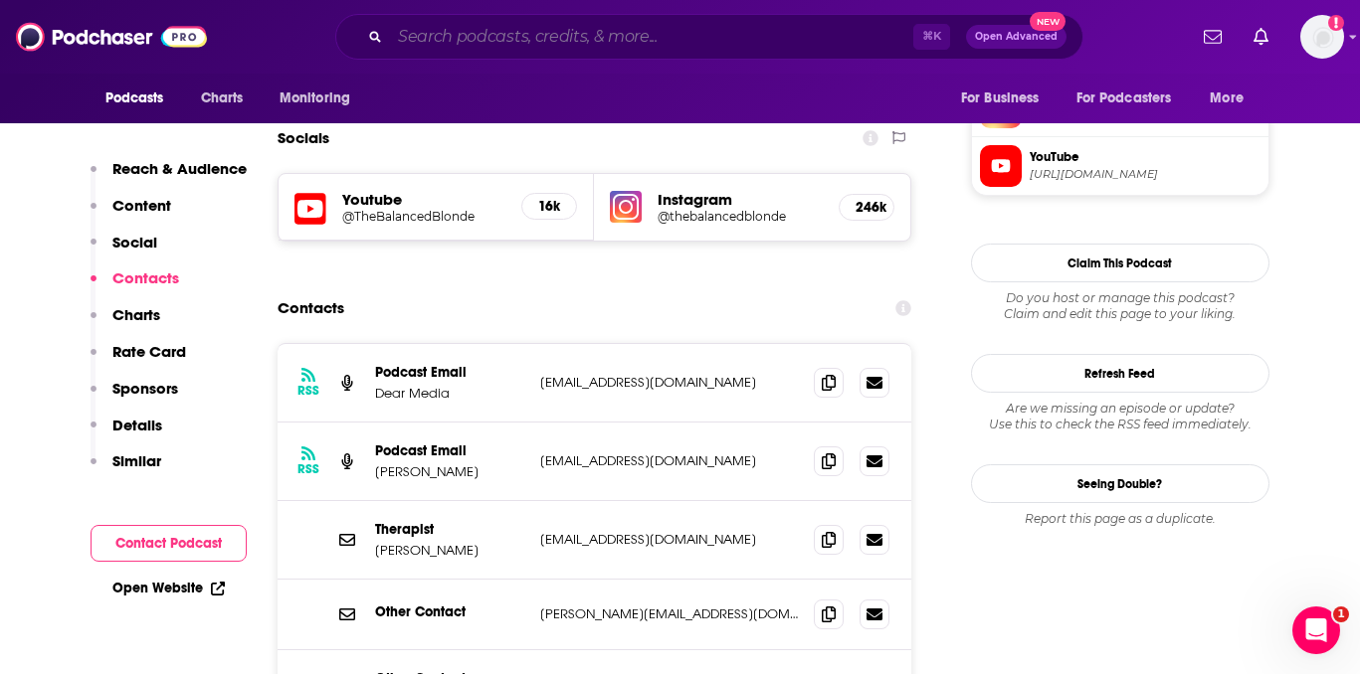
type input "Wait Wait...Don't Tell Me!"
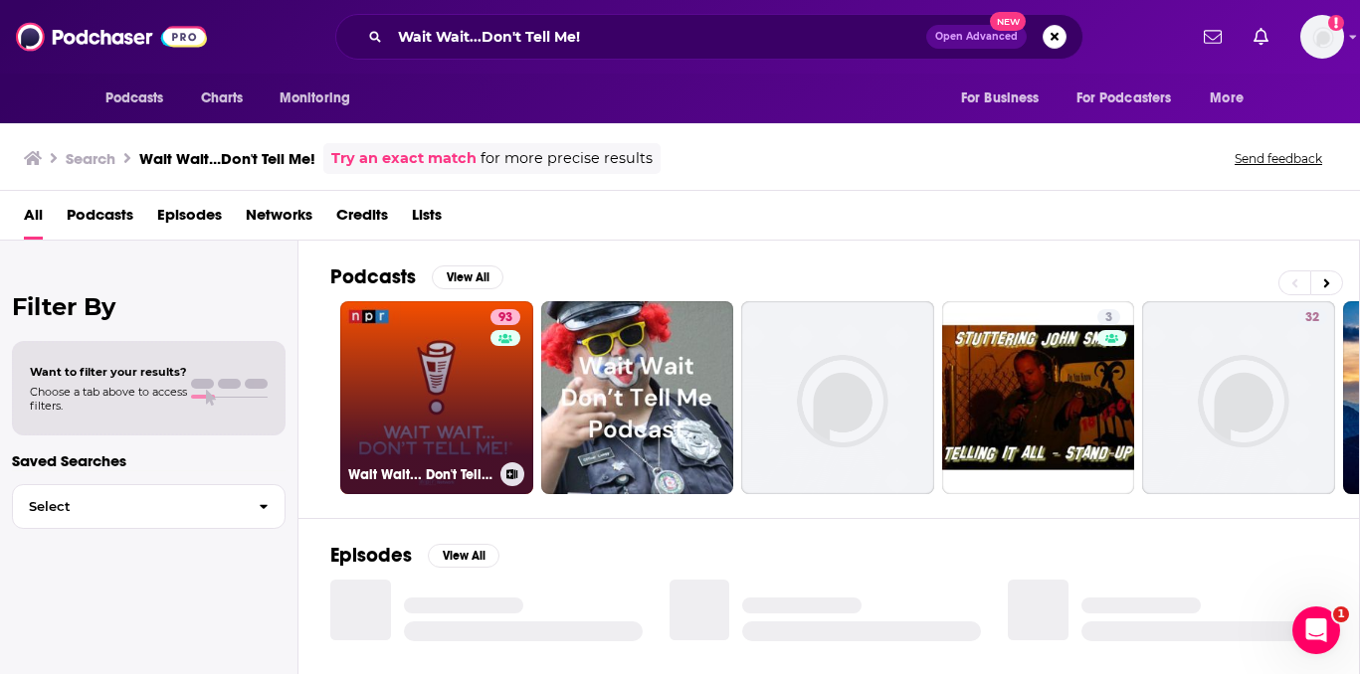
click at [475, 407] on link "93 Wait Wait... Don't Tell Me!" at bounding box center [436, 397] width 193 height 193
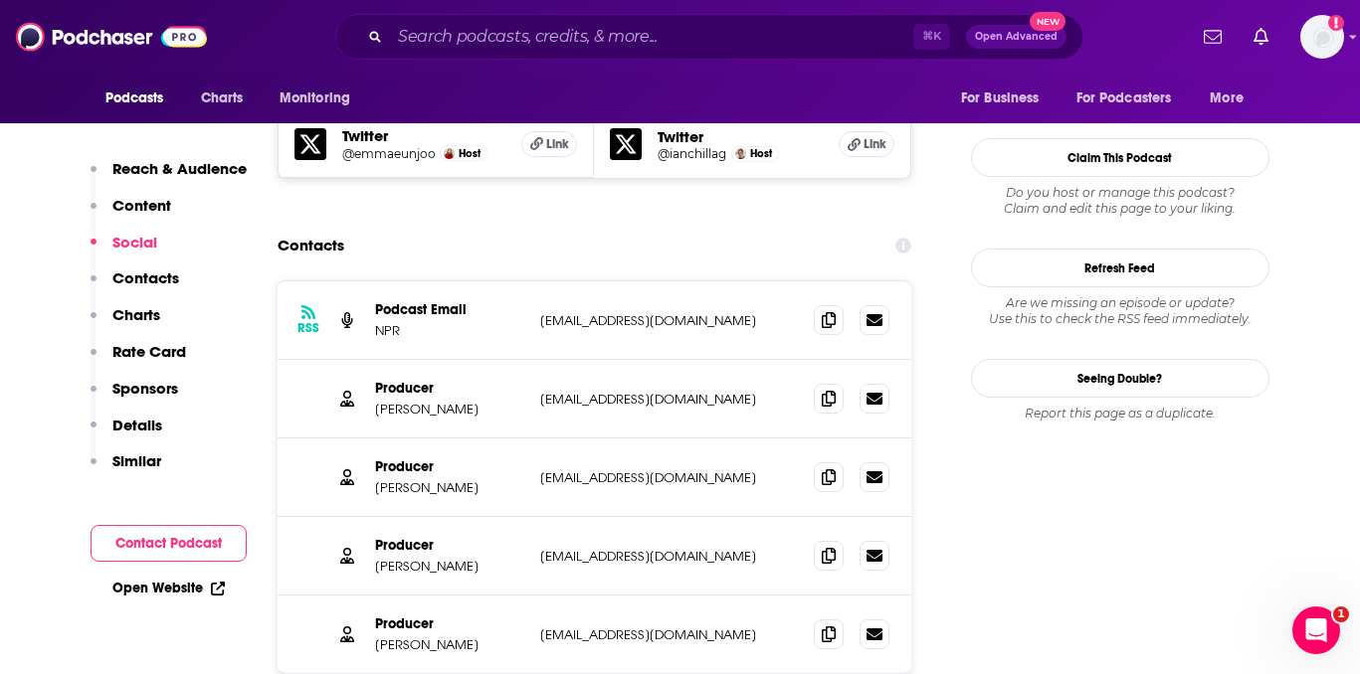
scroll to position [1890, 0]
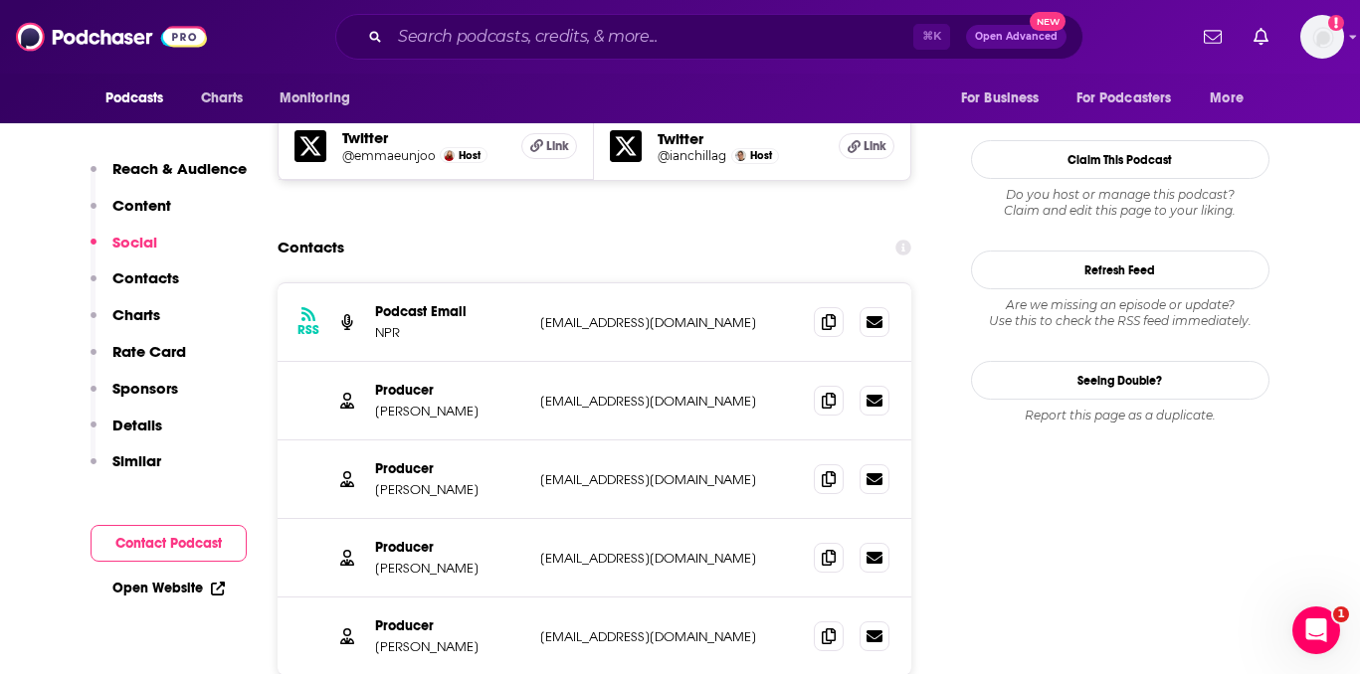
click at [570, 393] on p "[EMAIL_ADDRESS][DOMAIN_NAME]" at bounding box center [669, 401] width 259 height 17
click at [600, 471] on p "[EMAIL_ADDRESS][DOMAIN_NAME]" at bounding box center [669, 479] width 259 height 17
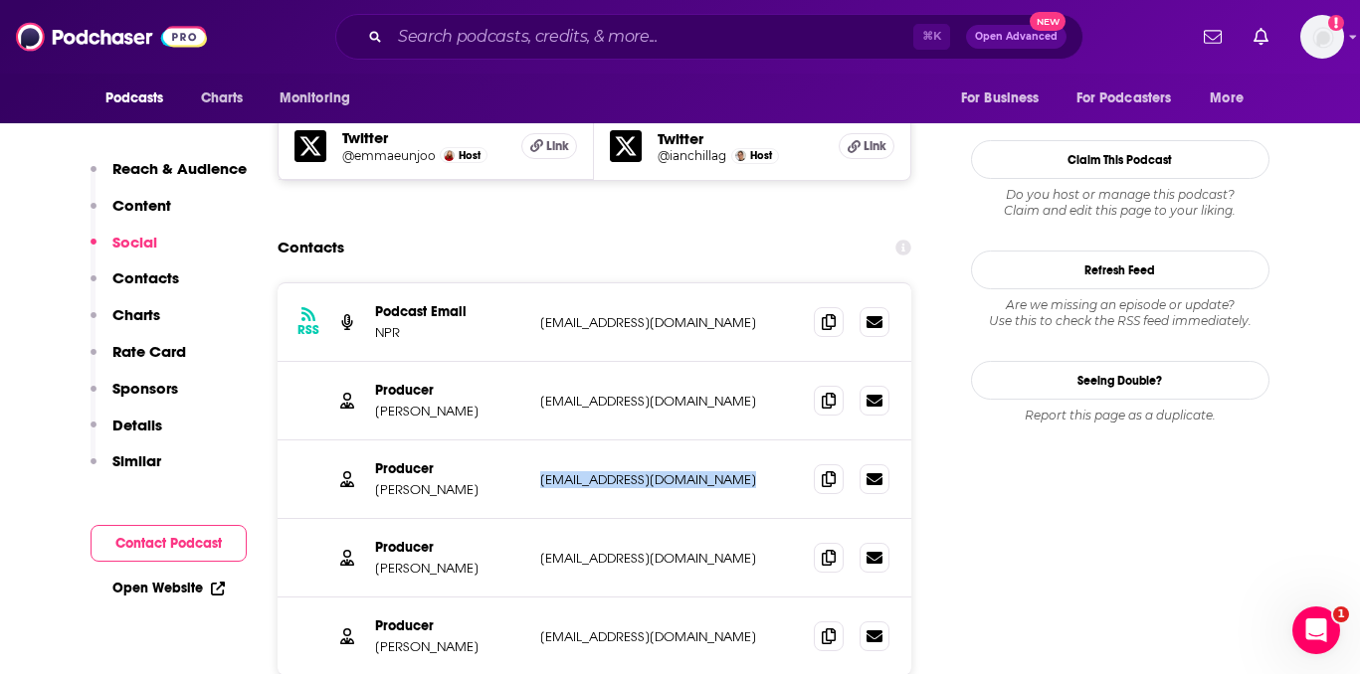
click at [600, 471] on p "[EMAIL_ADDRESS][DOMAIN_NAME]" at bounding box center [669, 479] width 259 height 17
click at [605, 550] on p "[EMAIL_ADDRESS][DOMAIN_NAME]" at bounding box center [669, 558] width 259 height 17
click at [566, 629] on p "[EMAIL_ADDRESS][DOMAIN_NAME]" at bounding box center [669, 637] width 259 height 17
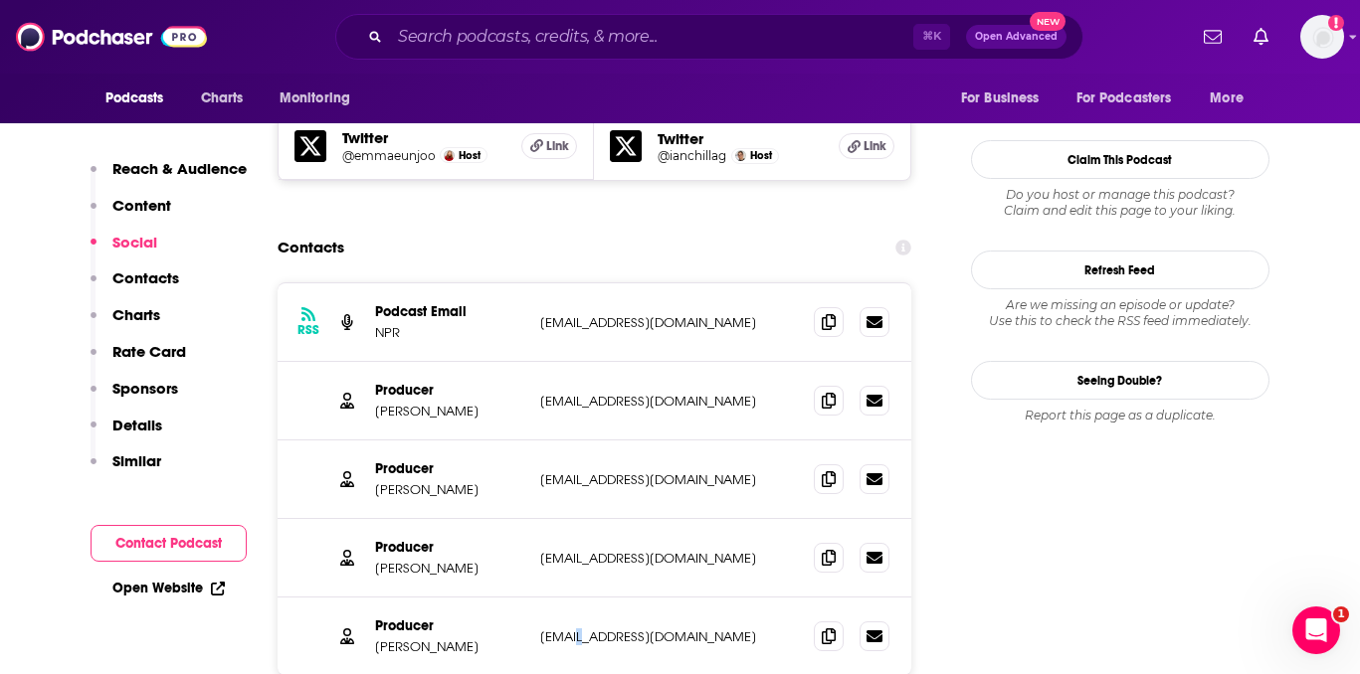
click at [566, 629] on p "[EMAIL_ADDRESS][DOMAIN_NAME]" at bounding box center [669, 637] width 259 height 17
click at [503, 45] on input "Search podcasts, credits, & more..." at bounding box center [651, 37] width 523 height 32
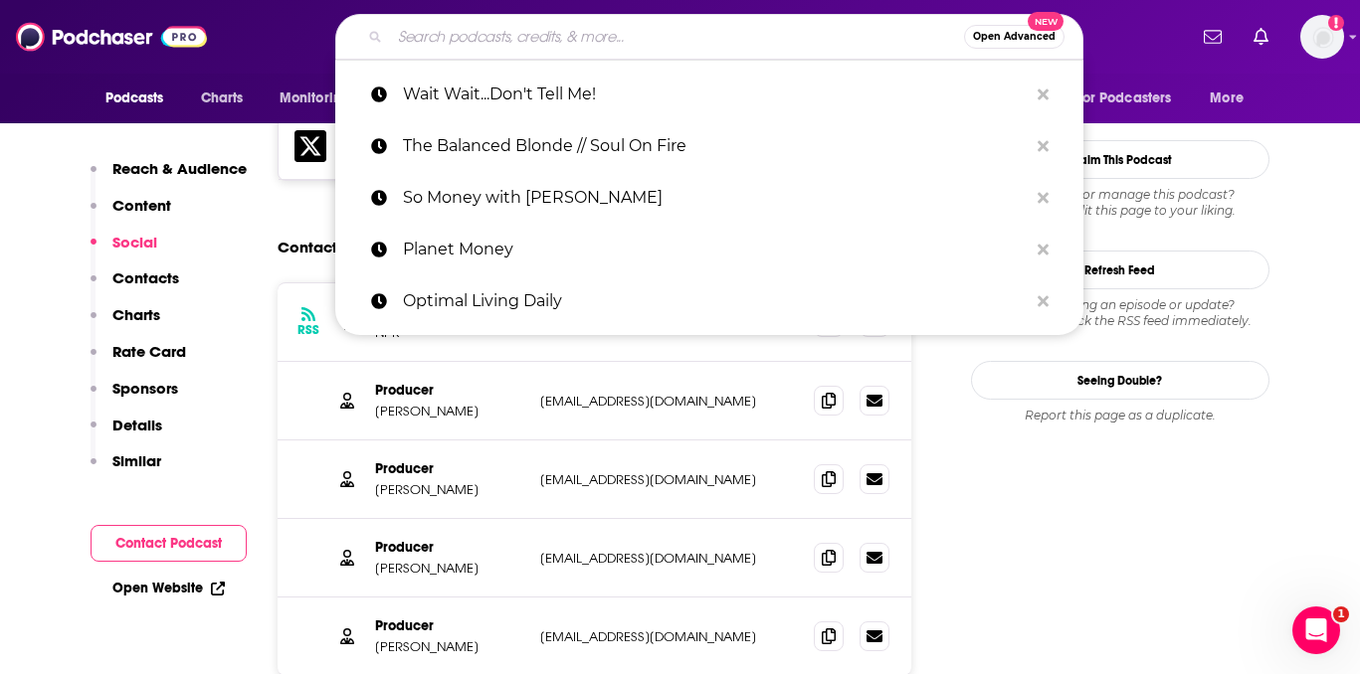
paste input "We Study Billionaires"
type input "We Study Billionaires"
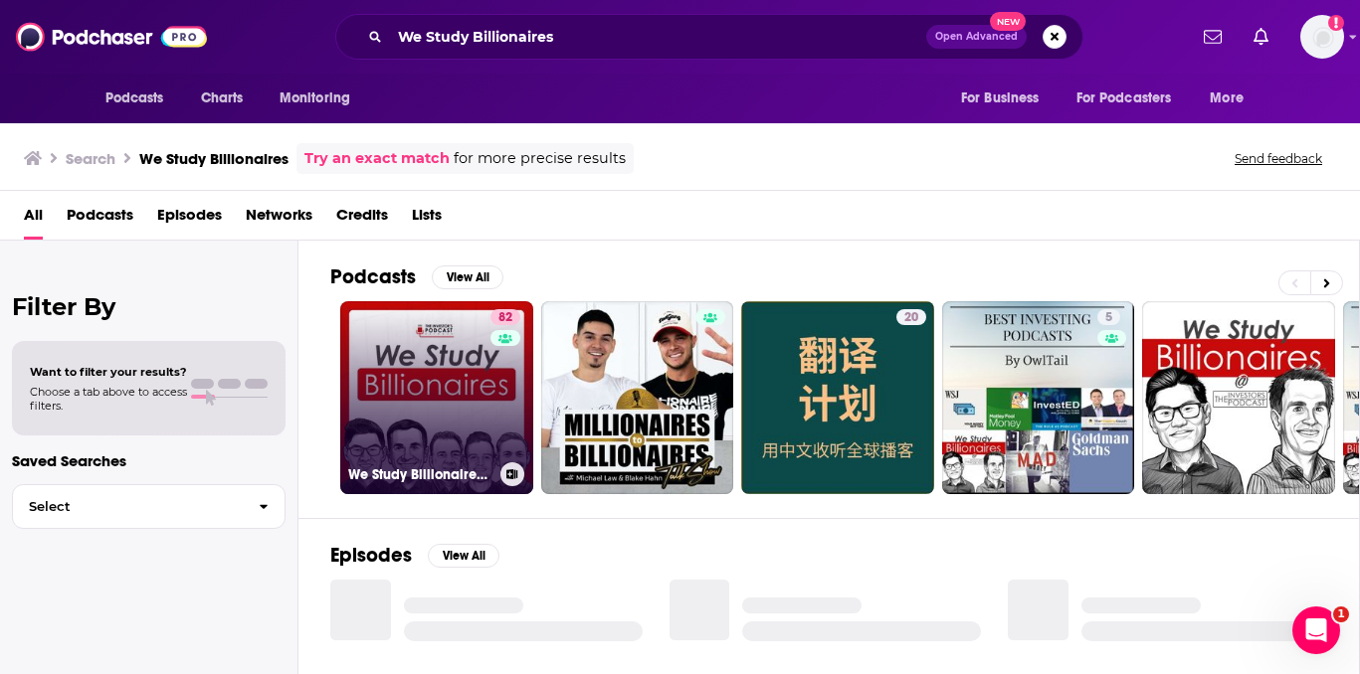
click at [458, 363] on link "82 We Study Billionaires - The Investor’s Podcast Network" at bounding box center [436, 397] width 193 height 193
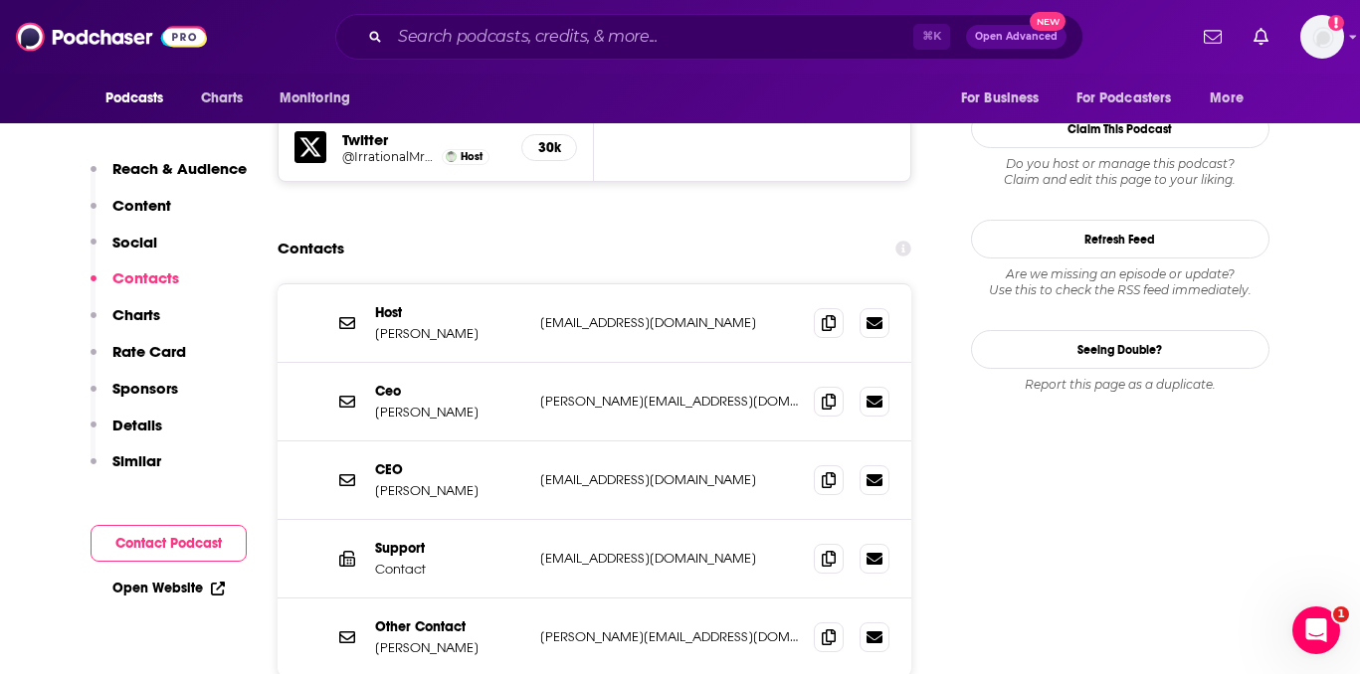
scroll to position [1982, 0]
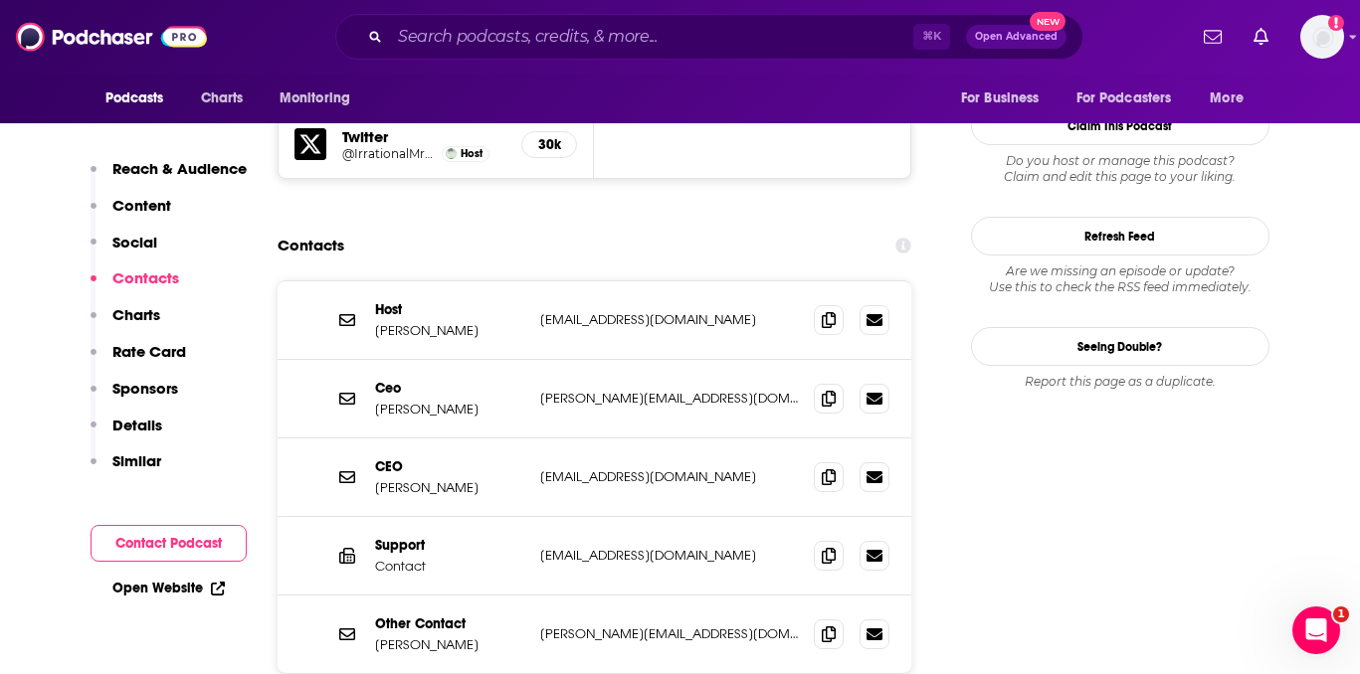
click at [574, 311] on p "[EMAIL_ADDRESS][DOMAIN_NAME]" at bounding box center [669, 319] width 259 height 17
click at [596, 390] on p "[PERSON_NAME][EMAIL_ADDRESS][DOMAIN_NAME]" at bounding box center [669, 398] width 259 height 17
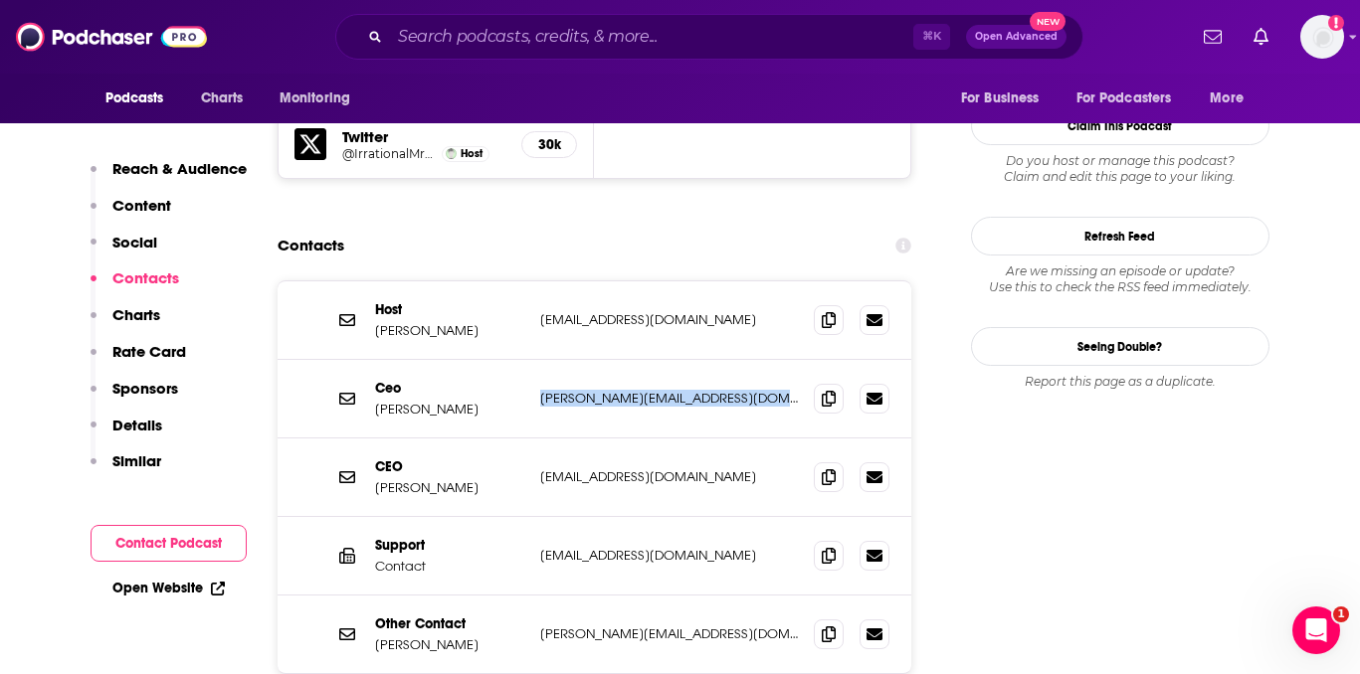
click at [596, 390] on p "[PERSON_NAME][EMAIL_ADDRESS][DOMAIN_NAME]" at bounding box center [669, 398] width 259 height 17
click at [654, 468] on p "[EMAIL_ADDRESS][DOMAIN_NAME]" at bounding box center [669, 476] width 259 height 17
